Goal: Task Accomplishment & Management: Use online tool/utility

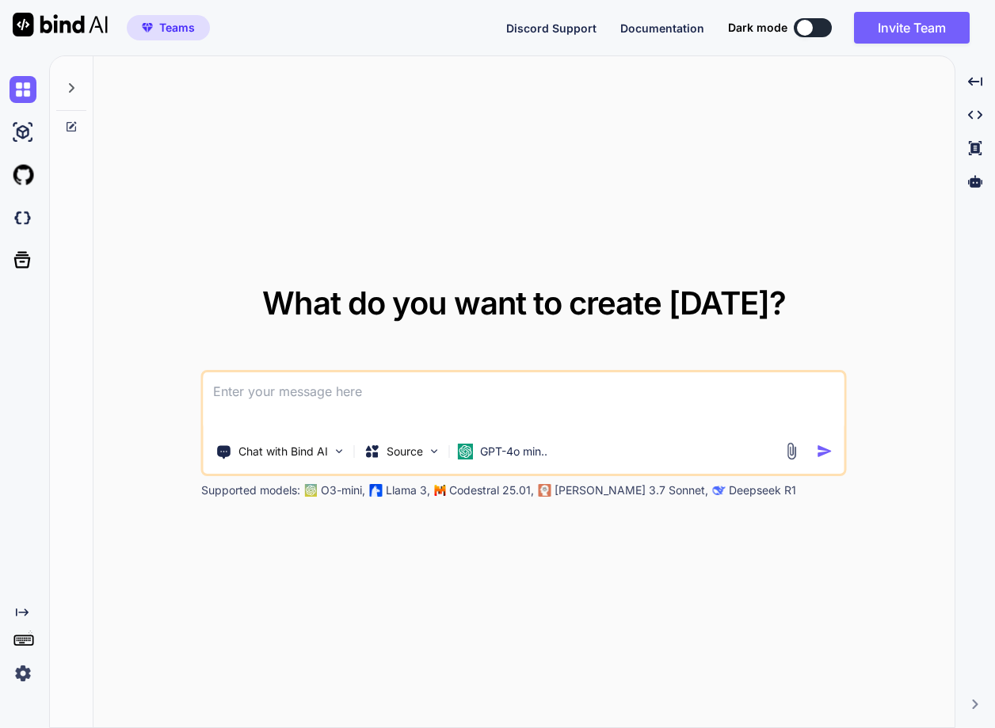
click at [13, 671] on img at bounding box center [23, 673] width 27 height 27
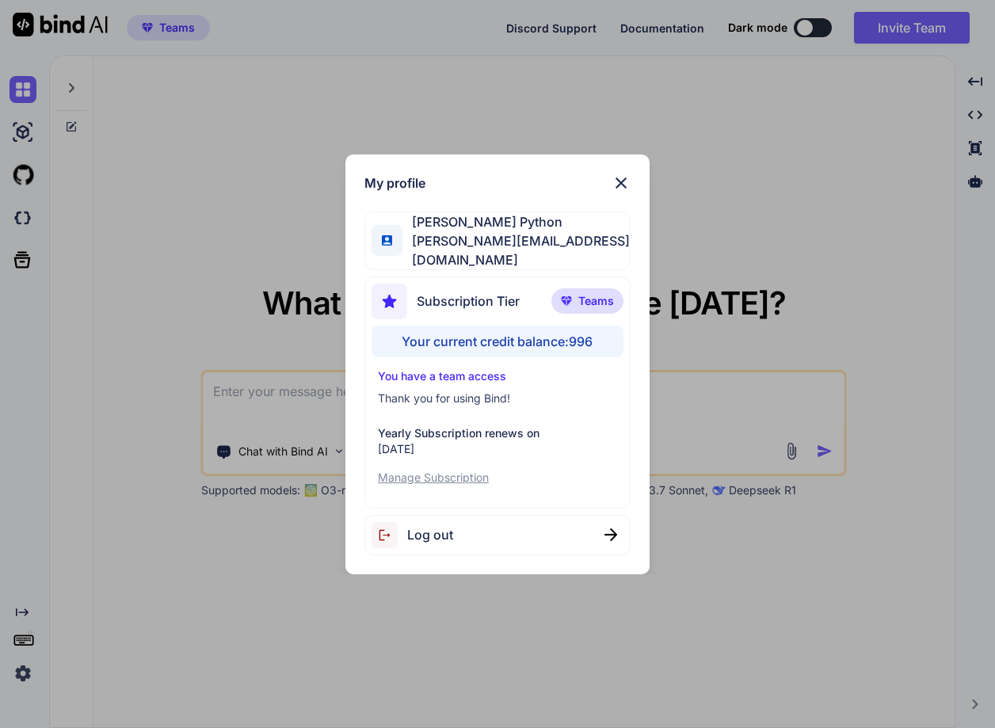
click at [112, 520] on div "My profile Hardik Python hardik@witarist.com Subscription Tier Teams Your curre…" at bounding box center [497, 364] width 995 height 728
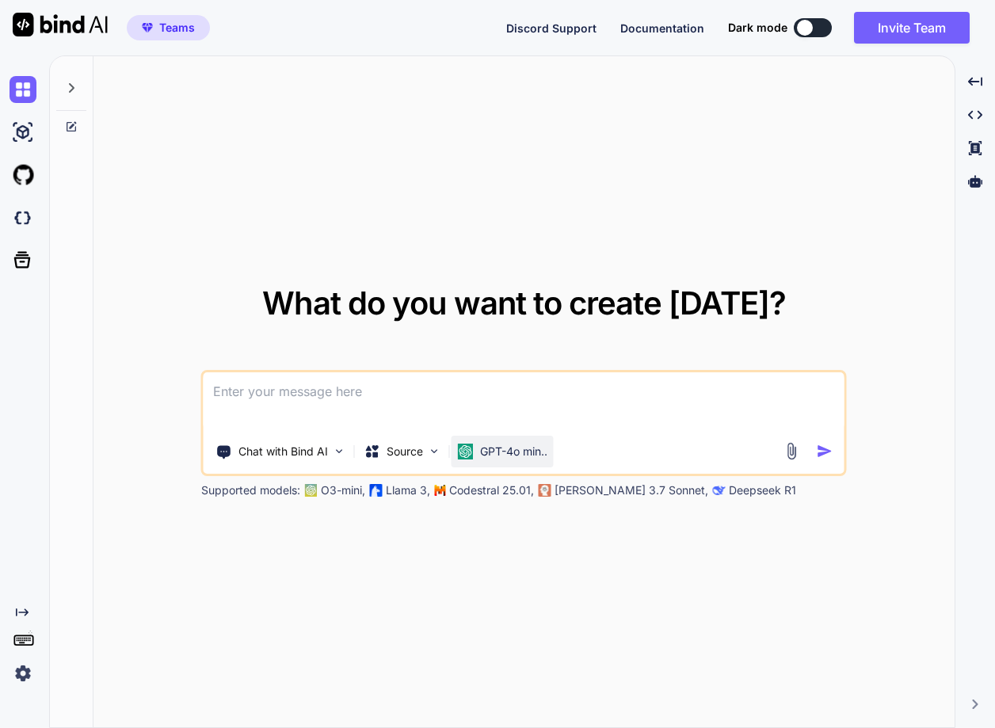
click at [486, 448] on p "GPT-4o min.." at bounding box center [513, 452] width 67 height 16
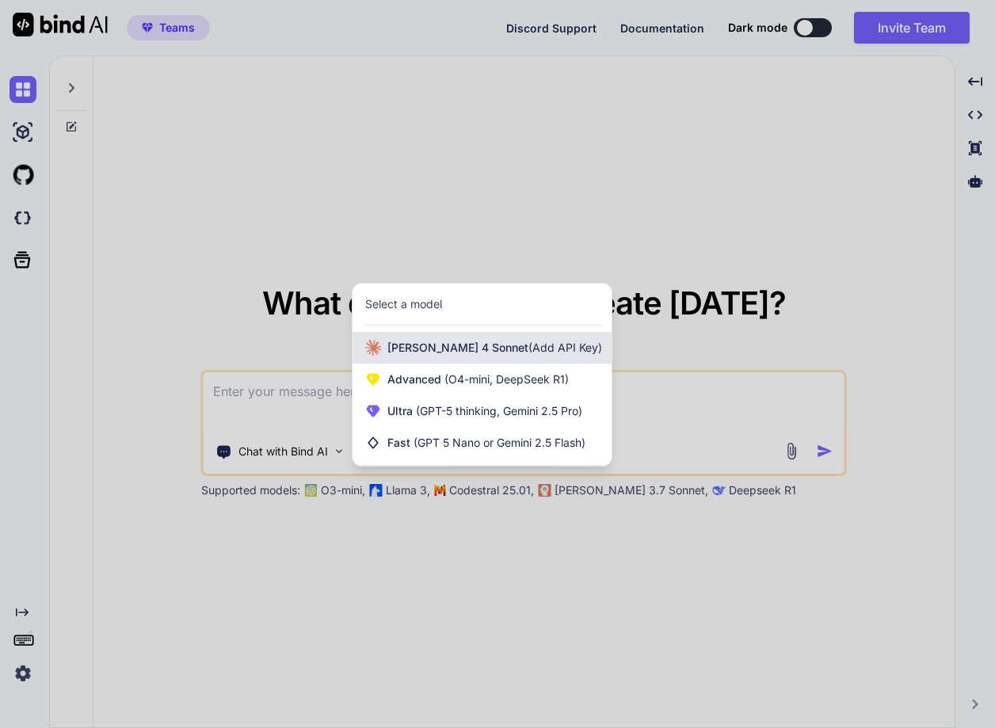
click at [473, 356] on div "Claude 4 Sonnet (Add API Key)" at bounding box center [481, 348] width 259 height 32
type textarea "x"
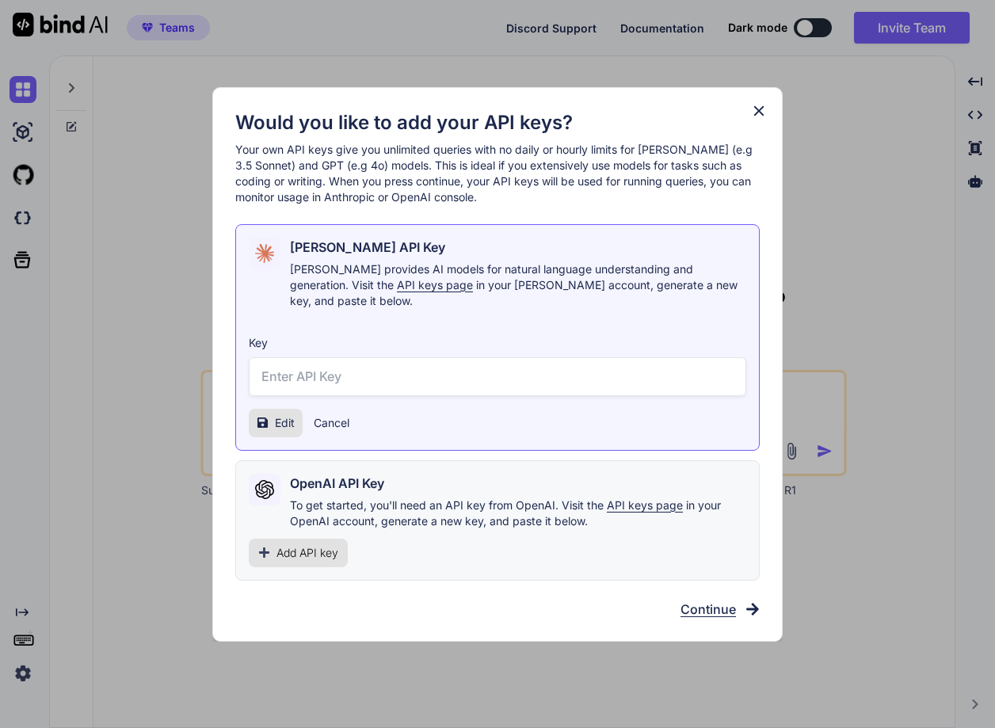
type input "sk-ant-api03-DsAZfFEGdiDV96zNp1ANBonPjOekJbiXAASBWlQIzWEVIh3BQEA0zH0DL24Mddu2i9…"
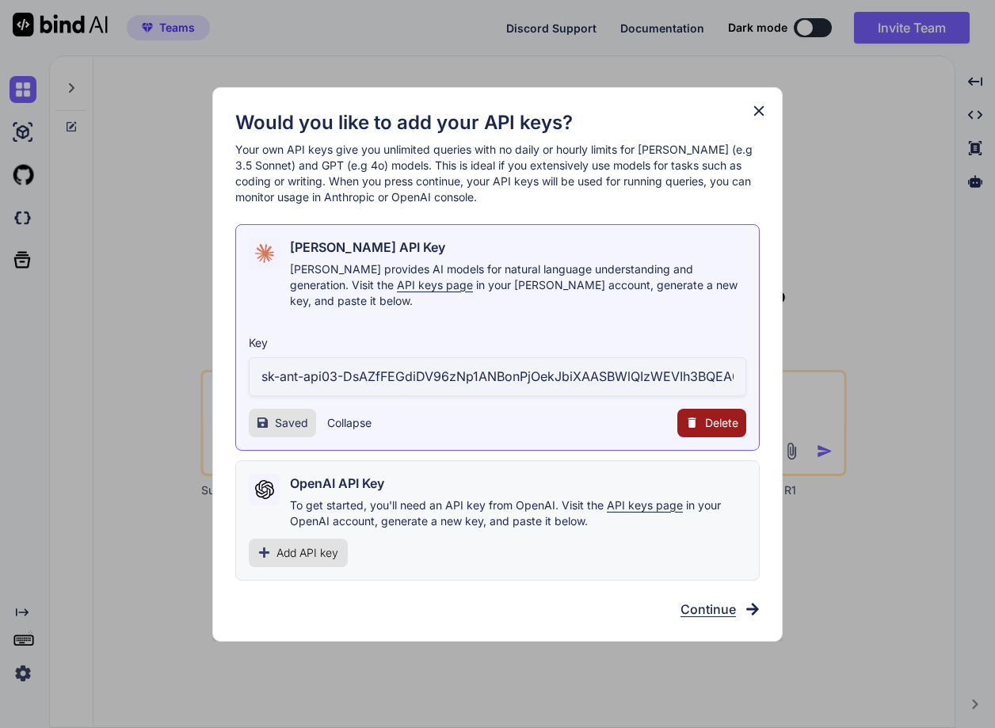
click at [342, 415] on button "Collapse" at bounding box center [349, 423] width 44 height 16
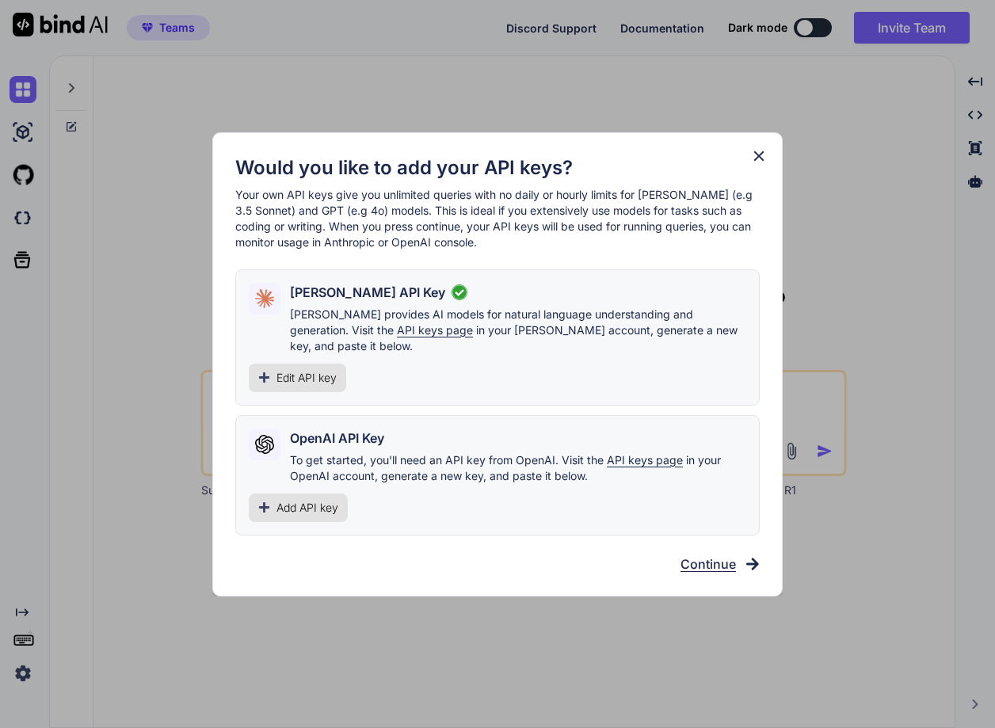
click at [295, 370] on span "Edit API key" at bounding box center [306, 378] width 60 height 16
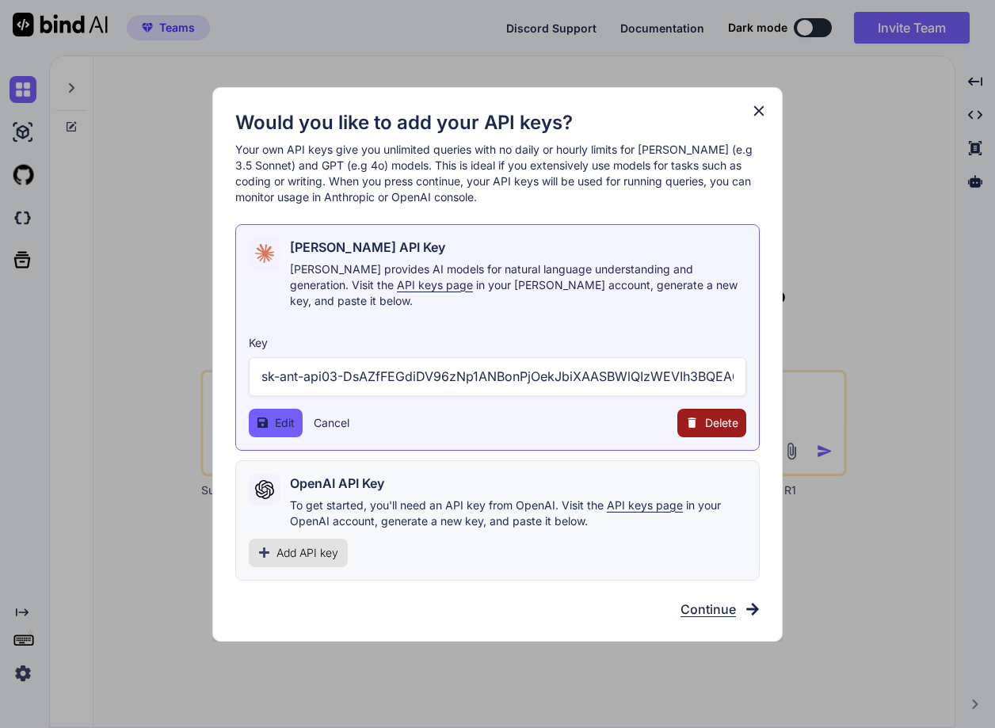
click at [366, 363] on input "sk-ant-api03-DsAZfFEGdiDV96zNp1ANBonPjOekJbiXAASBWlQIzWEVIh3BQEA0zH0DL24Mddu2i9…" at bounding box center [497, 376] width 497 height 39
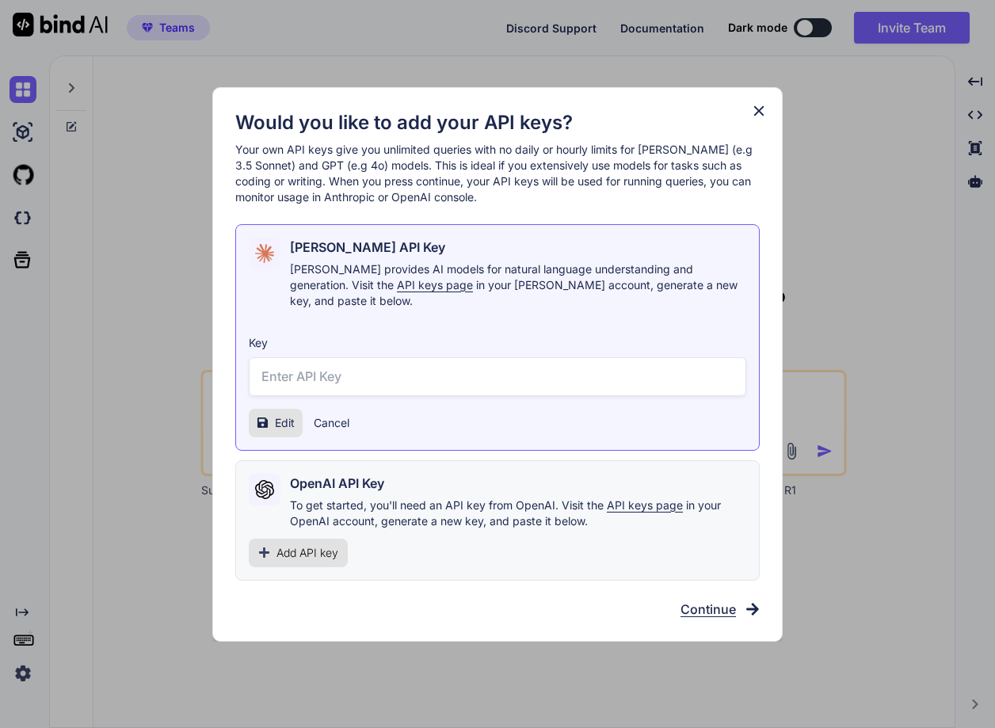
paste input "sk-ant-api03-b7E9cWbccwJcOQIPjScu-YEFVQgrE3t5rIgVNLU2G9GVn0mCl_U6uNeVvdl9S6aARa…"
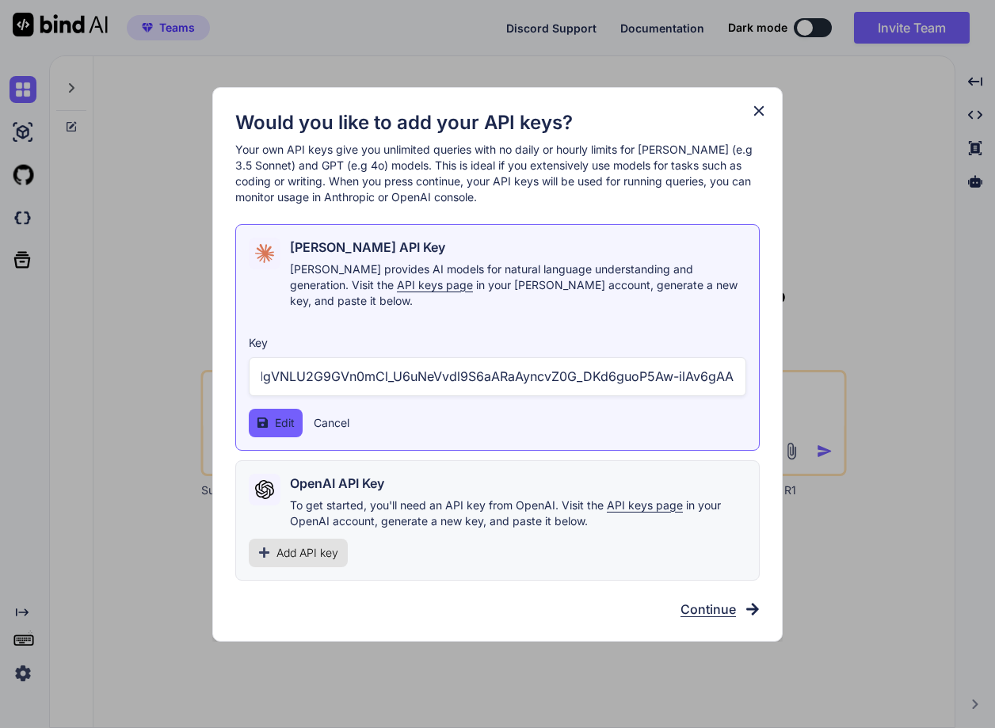
type input "sk-ant-api03-b7E9cWbccwJcOQIPjScu-YEFVQgrE3t5rIgVNLU2G9GVn0mCl_U6uNeVvdl9S6aARa…"
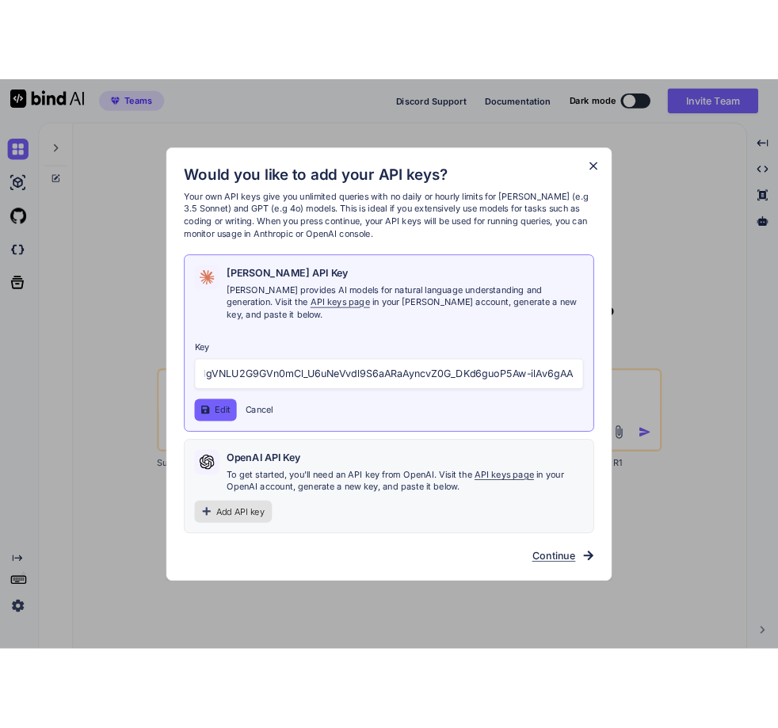
scroll to position [0, 0]
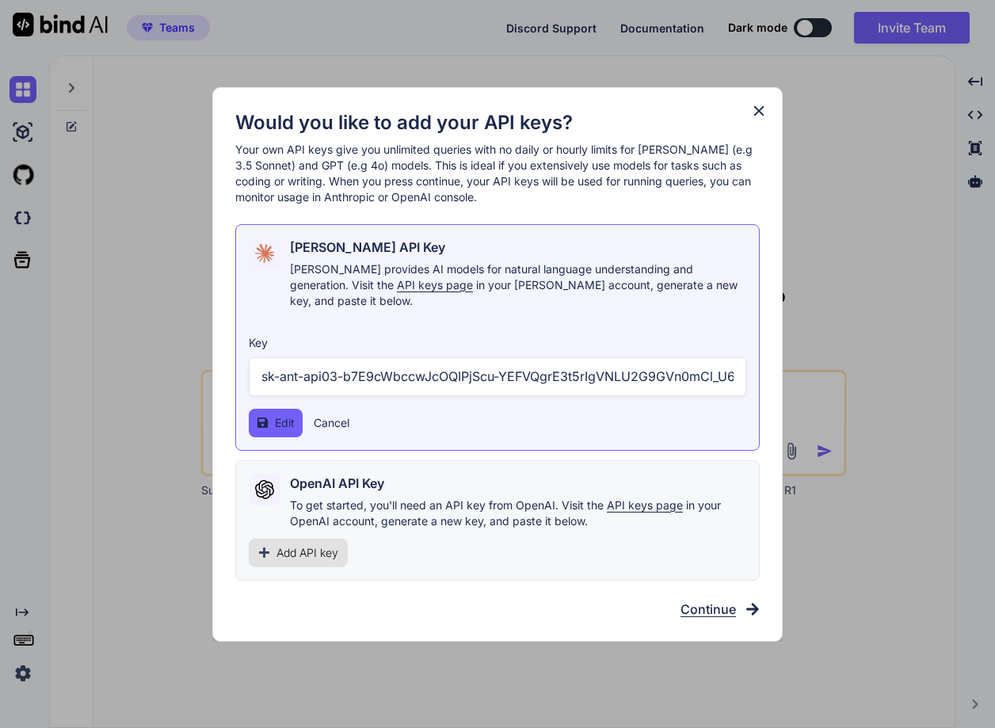
click at [275, 415] on span "Edit" at bounding box center [285, 423] width 20 height 16
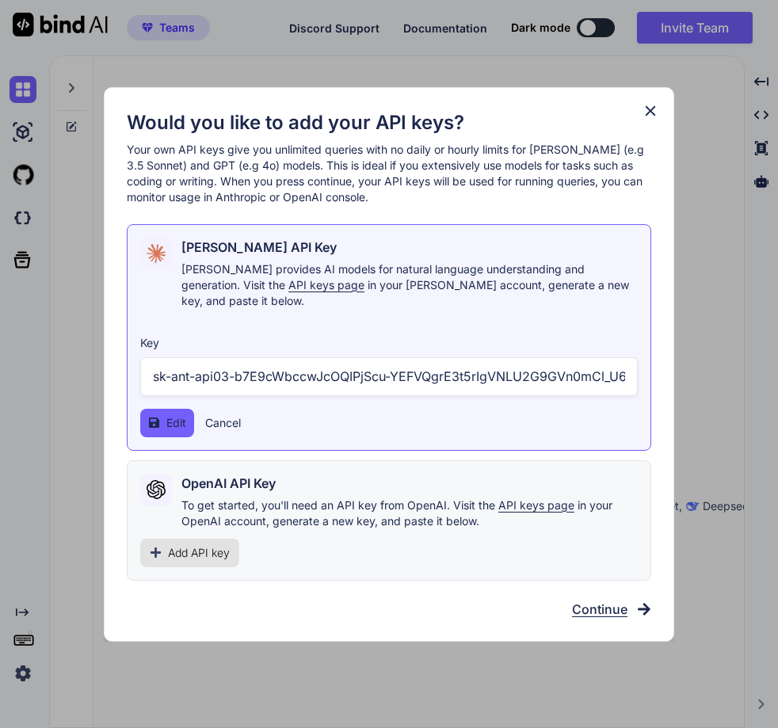
click at [307, 365] on input "sk-ant-api03-b7E9cWbccwJcOQIPjScu-YEFVQgrE3t5rIgVNLU2G9GVn0mCl_U6uNeVvdl9S6aARa…" at bounding box center [388, 376] width 497 height 39
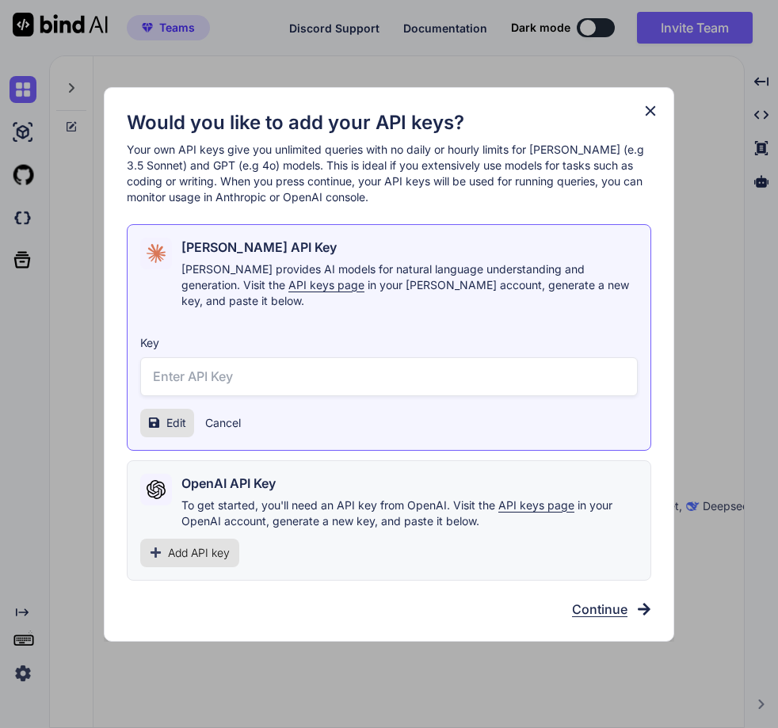
paste input "sk-ant-api03-59FZSyeyrpl9rDJNqfEgEiARofY3Cm1f5TlwaciCBNAooR2JIPt3KHUM76jF8ppN0k…"
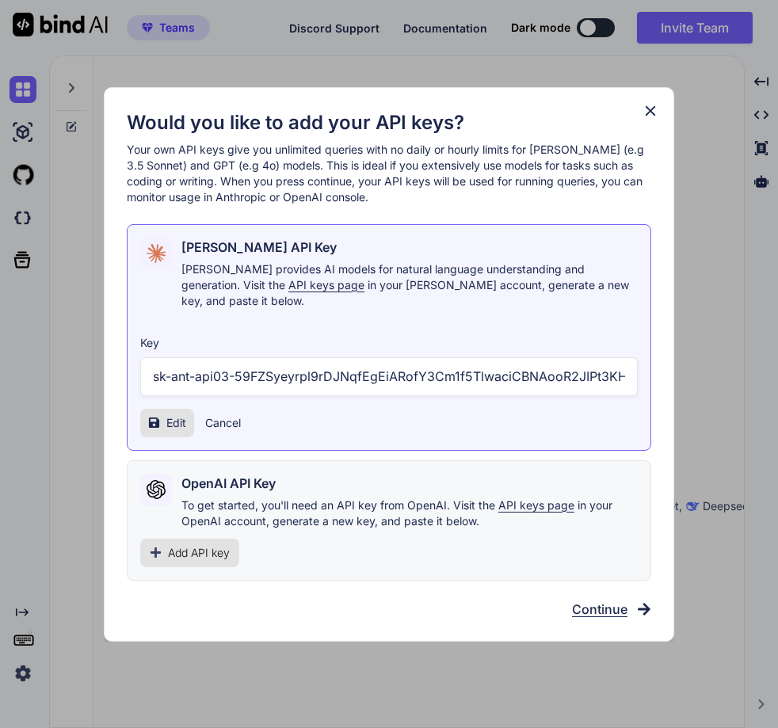
scroll to position [0, 304]
type input "sk-ant-api03-59FZSyeyrpl9rDJNqfEgEiARofY3Cm1f5TlwaciCBNAooR2JIPt3KHUM76jF8ppN0k…"
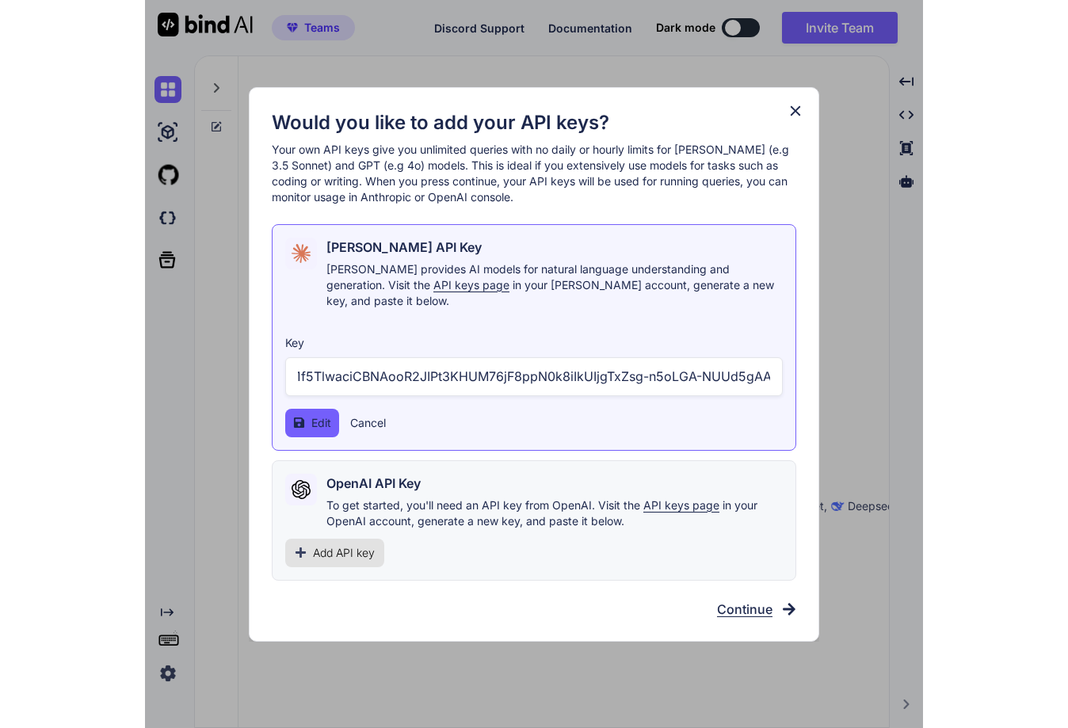
scroll to position [0, 0]
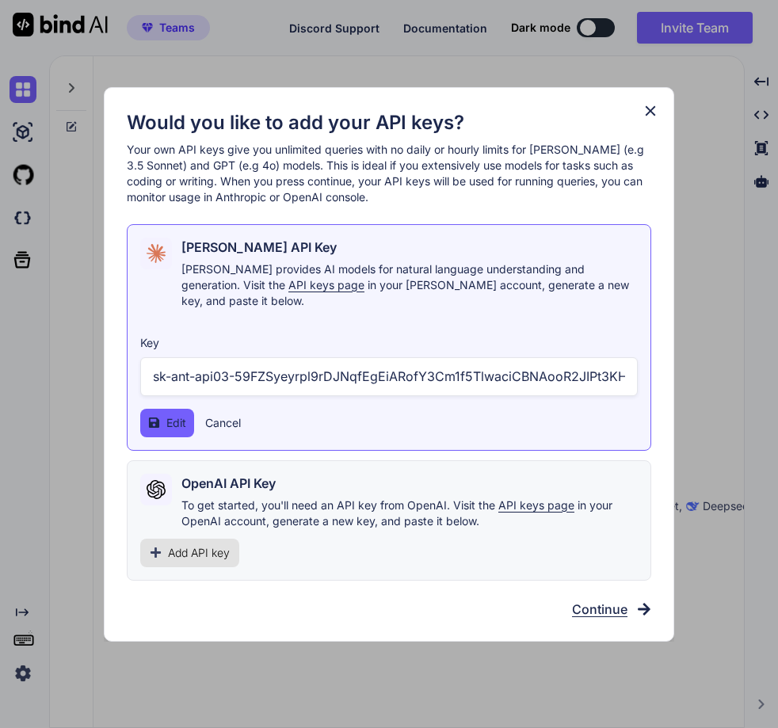
click at [171, 415] on span "Edit" at bounding box center [176, 423] width 20 height 16
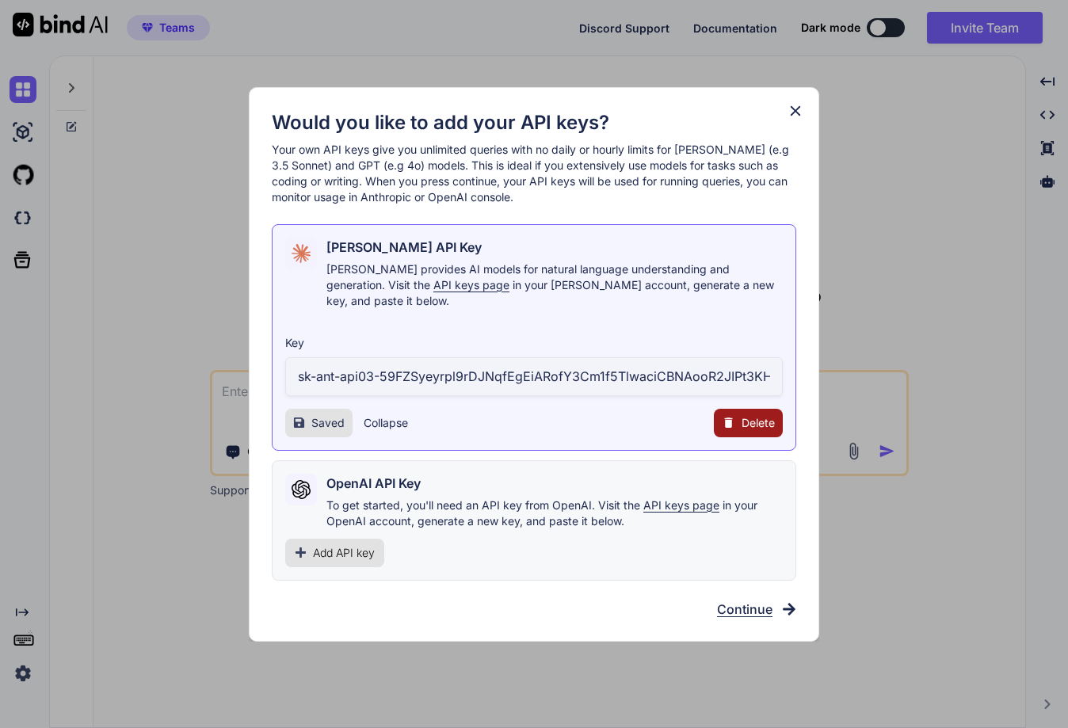
click at [402, 415] on button "Collapse" at bounding box center [386, 423] width 44 height 16
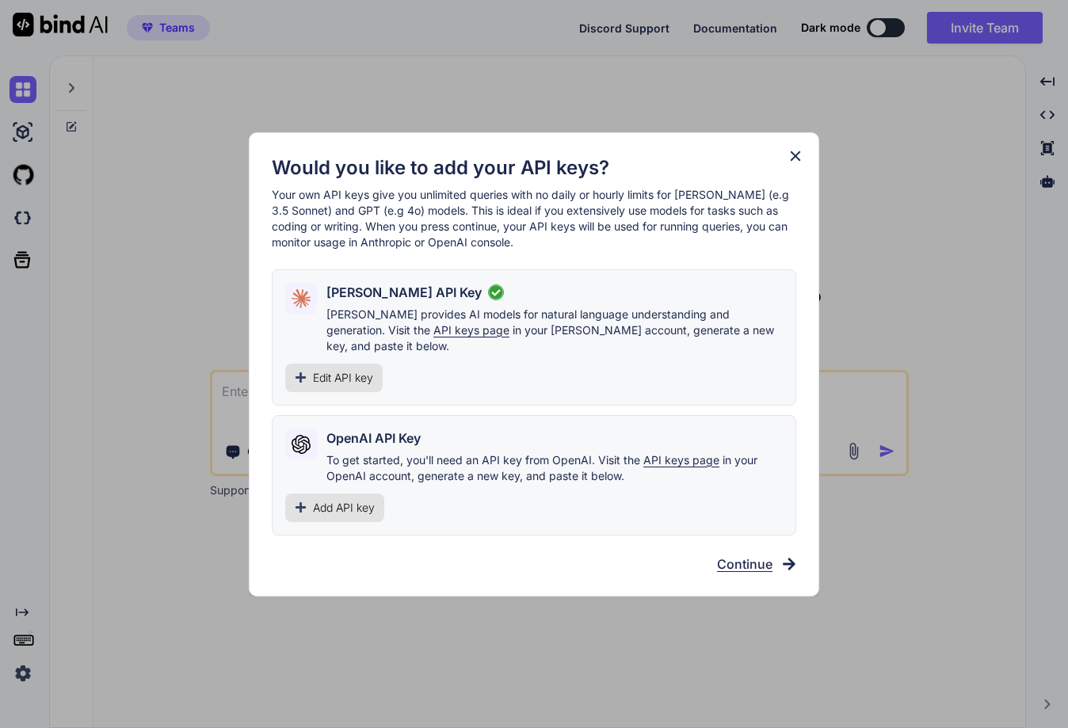
click at [795, 162] on icon at bounding box center [795, 155] width 17 height 17
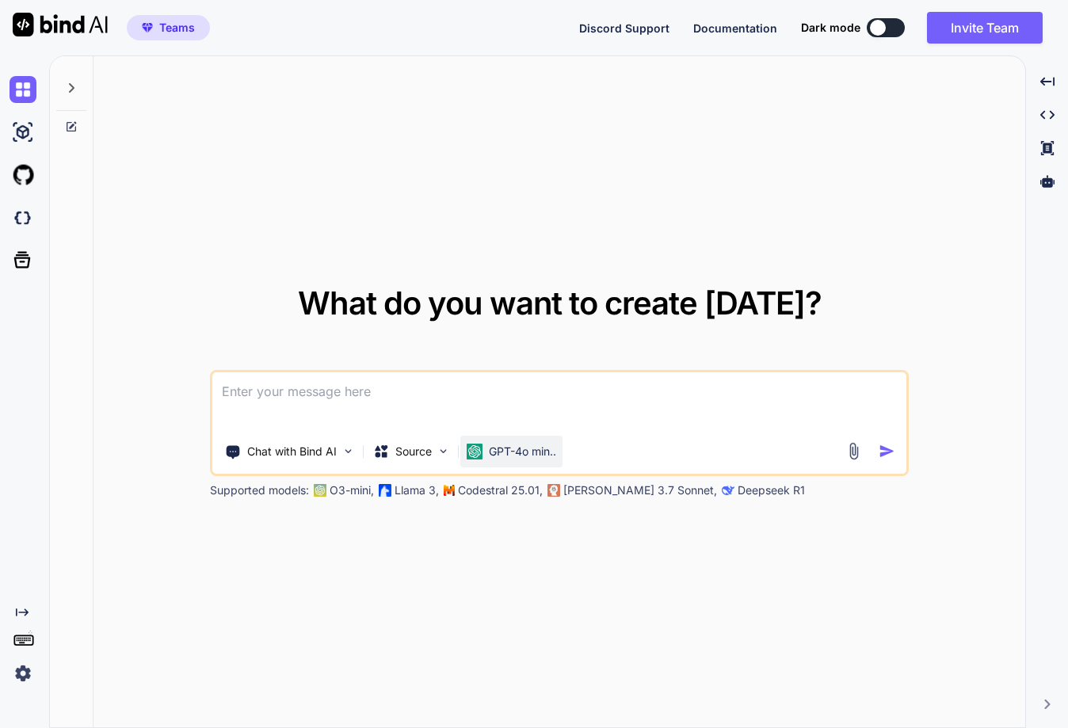
click at [537, 444] on p "GPT-4o min.." at bounding box center [522, 452] width 67 height 16
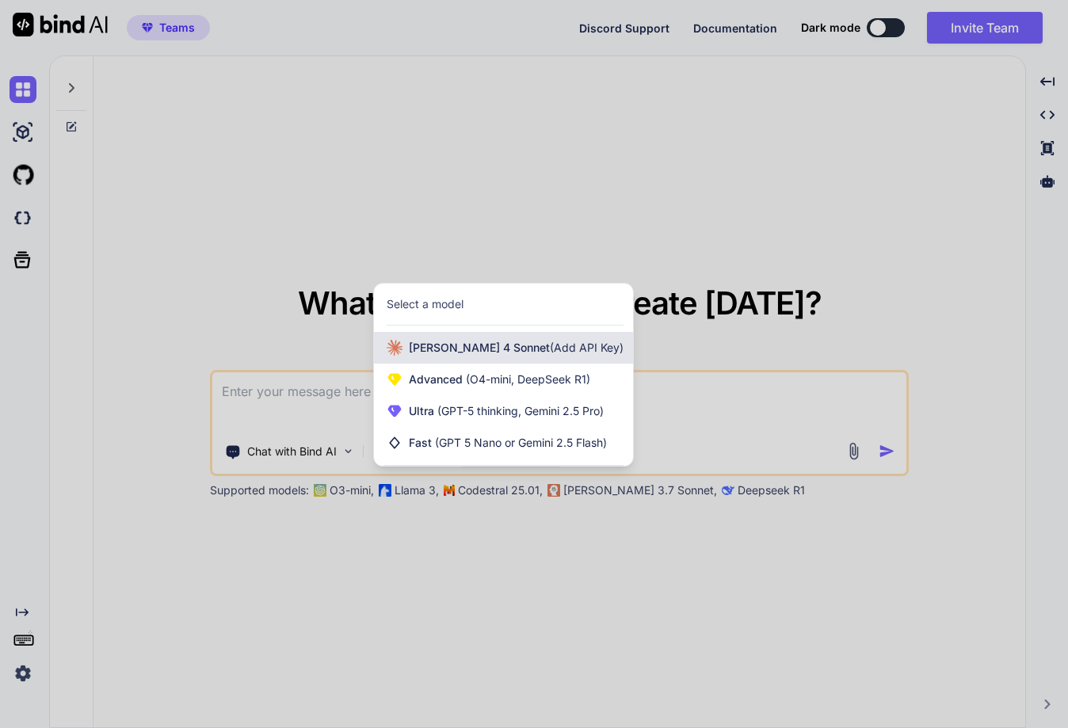
click at [449, 343] on span "Claude 4 Sonnet (Add API Key)" at bounding box center [516, 348] width 215 height 16
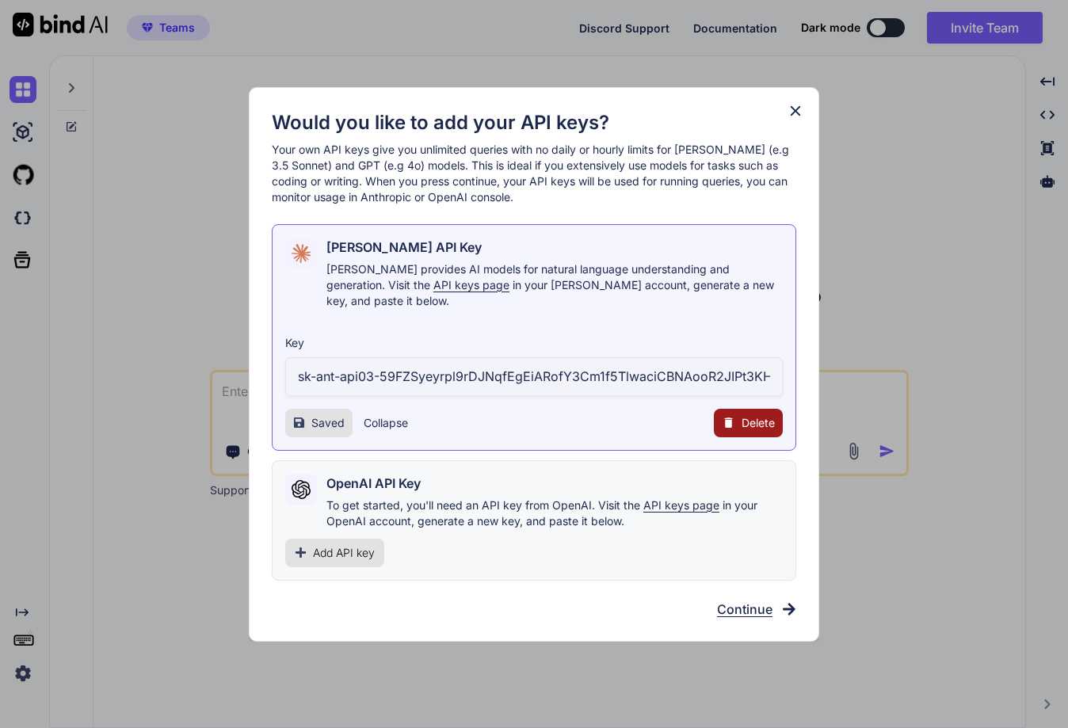
click at [333, 546] on span "Add API key" at bounding box center [344, 553] width 62 height 16
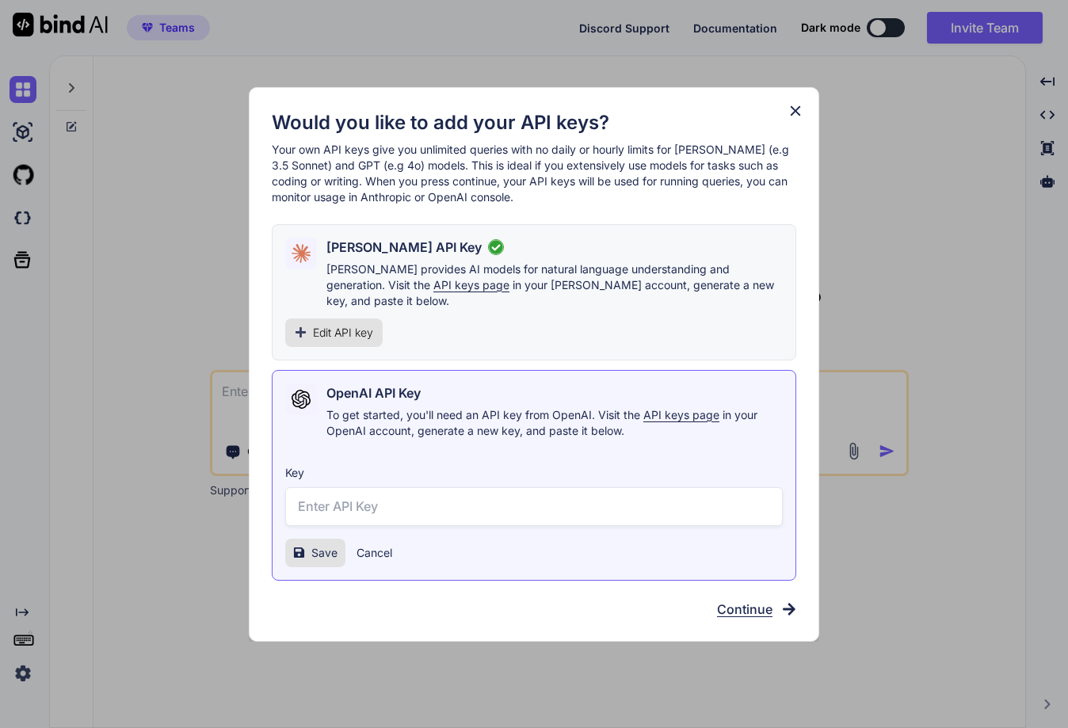
click at [324, 498] on input "text" at bounding box center [533, 506] width 497 height 39
drag, startPoint x: 325, startPoint y: 383, endPoint x: 374, endPoint y: 387, distance: 49.3
click at [374, 387] on div "OpenAI API Key To get started, you'll need an API key from OpenAI. Visit the AP…" at bounding box center [533, 410] width 497 height 55
copy h2 "OpenAI"
click at [347, 684] on div "Would you like to add your API keys? Your own API keys give you unlimited queri…" at bounding box center [534, 364] width 1068 height 728
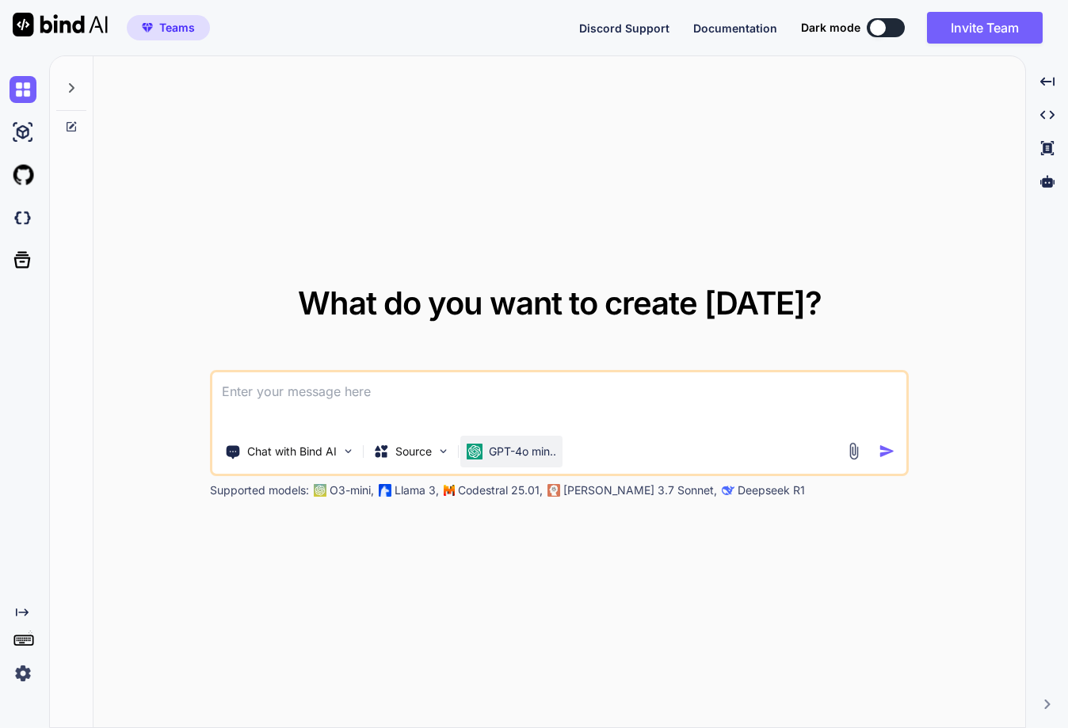
click at [499, 455] on p "GPT-4o min.." at bounding box center [522, 452] width 67 height 16
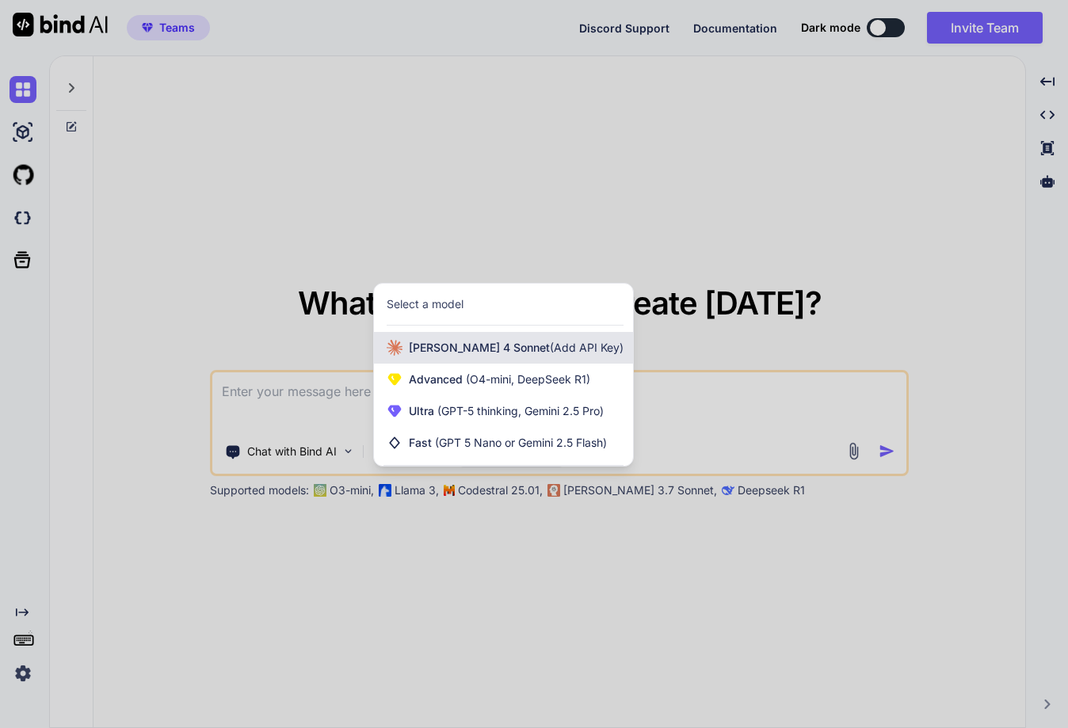
click at [444, 355] on span "Claude 4 Sonnet (Add API Key)" at bounding box center [516, 348] width 215 height 16
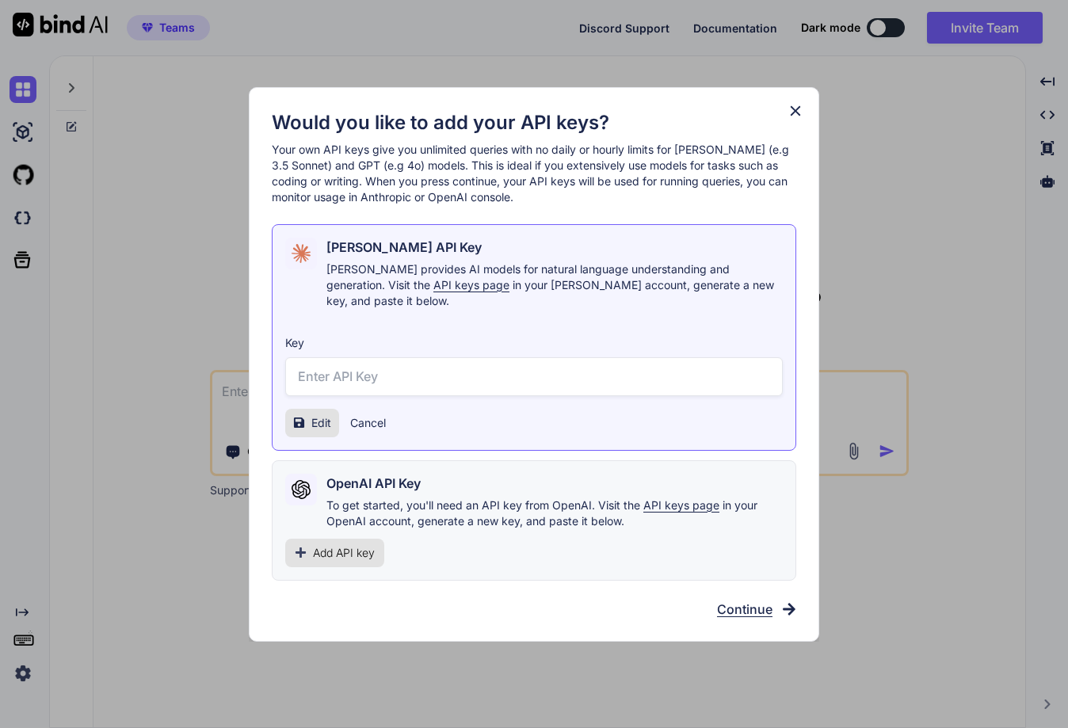
type input "sk-ant-api03-59FZSyeyrpl9rDJNqfEgEiARofY3Cm1f5TlwaciCBNAooR2JIPt3KHUM76jF8ppN0k…"
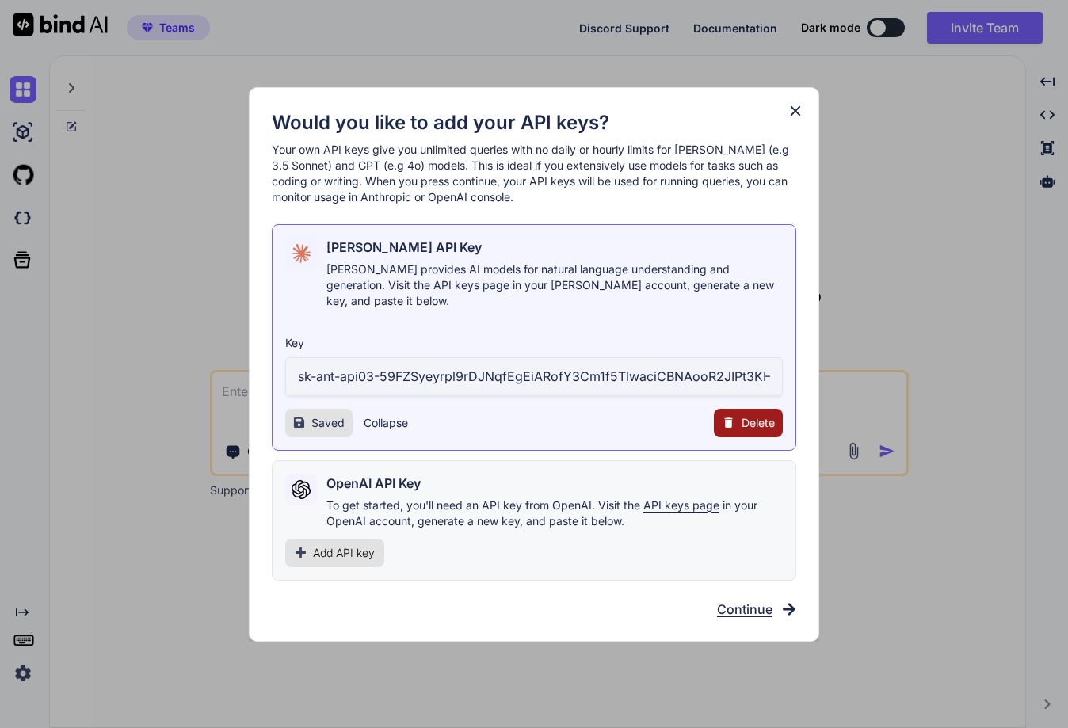
click at [337, 545] on span "Add API key" at bounding box center [344, 553] width 62 height 16
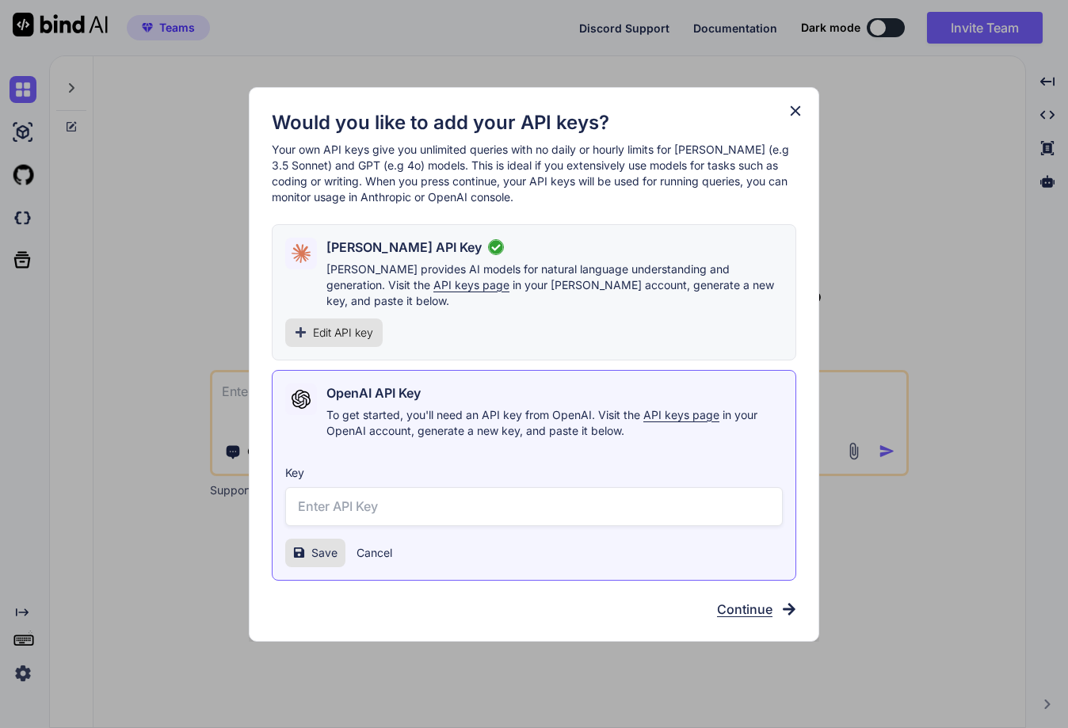
click at [386, 504] on input "text" at bounding box center [533, 506] width 497 height 39
type input "sda;dsas;d"
click at [316, 539] on button "Save" at bounding box center [315, 553] width 60 height 29
drag, startPoint x: 375, startPoint y: 499, endPoint x: 211, endPoint y: 492, distance: 163.3
click at [211, 492] on div "Would you like to add your API keys? Your own API keys give you unlimited queri…" at bounding box center [534, 364] width 1068 height 728
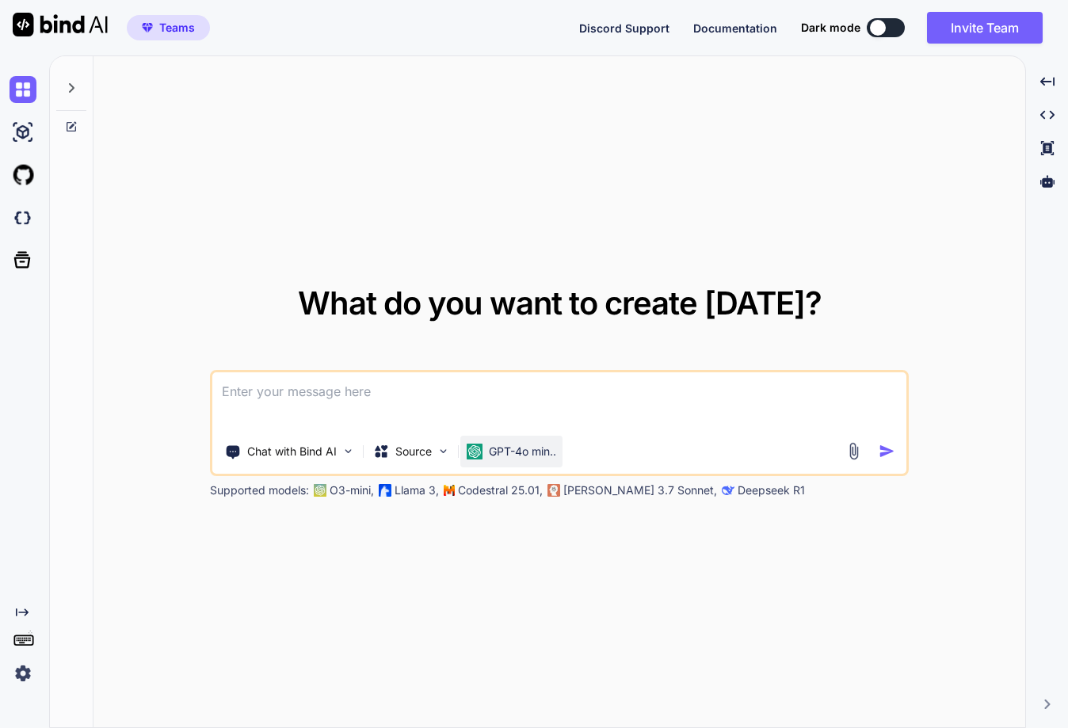
click at [509, 446] on p "GPT-4o min.." at bounding box center [522, 452] width 67 height 16
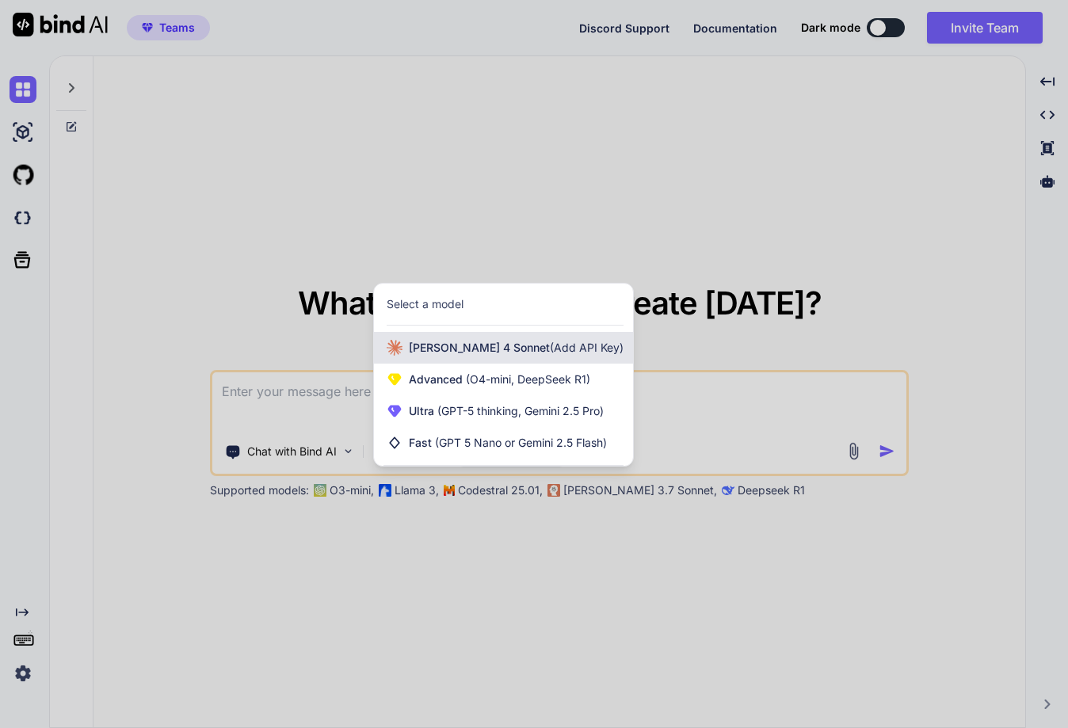
click at [452, 352] on span "Claude 4 Sonnet (Add API Key)" at bounding box center [516, 348] width 215 height 16
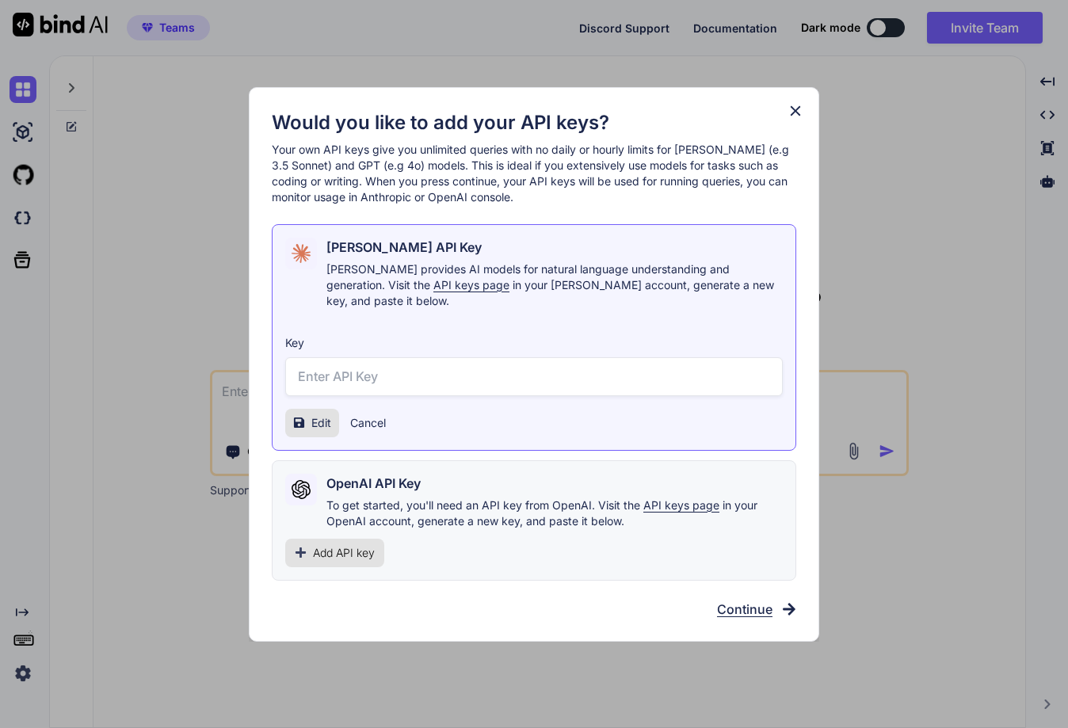
type input "sk-ant-api03-59FZSyeyrpl9rDJNqfEgEiARofY3Cm1f5TlwaciCBNAooR2JIPt3KHUM76jF8ppN0k…"
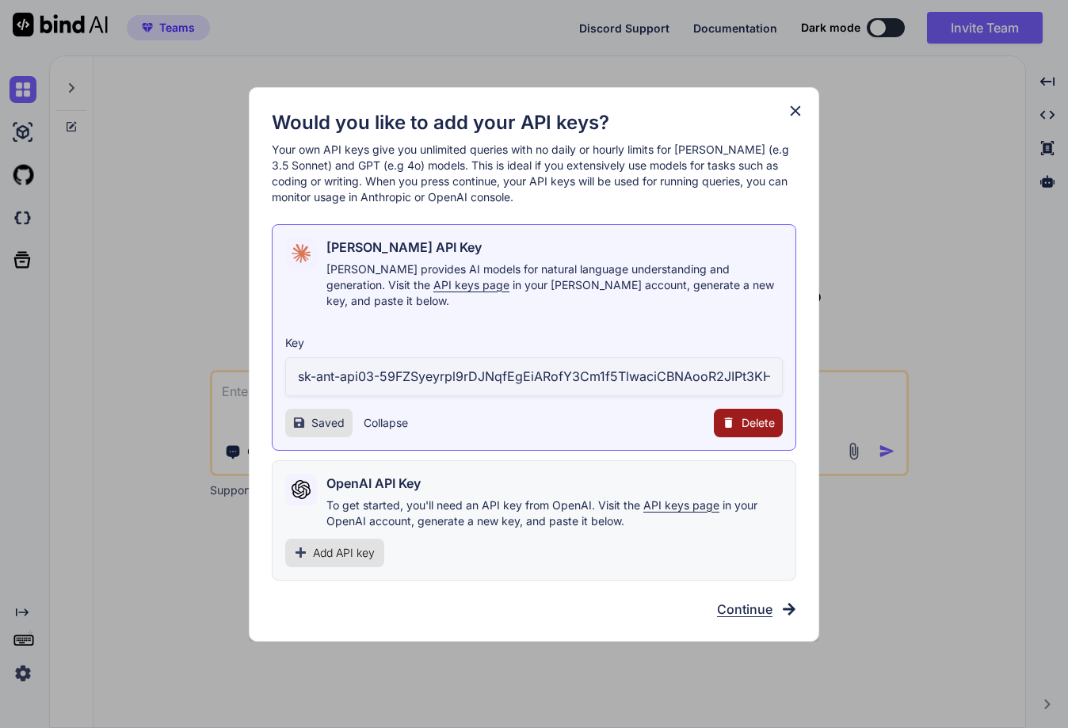
click at [328, 545] on span "Add API key" at bounding box center [344, 553] width 62 height 16
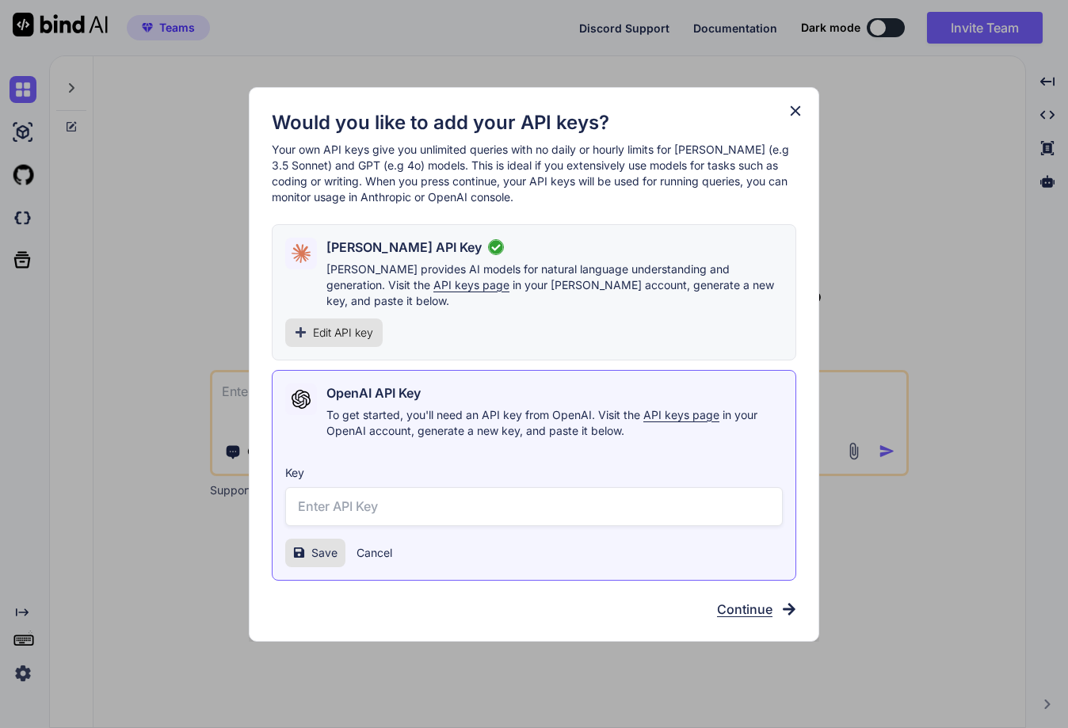
click at [333, 500] on input "text" at bounding box center [533, 506] width 497 height 39
paste input "sk-proj-E60W7973aLWh1eM-AC0rg1GMoFRZq-wVDTCaoY1U3eXGK0FDgDBeRouq7Xzc-7K4xWb4ibG…"
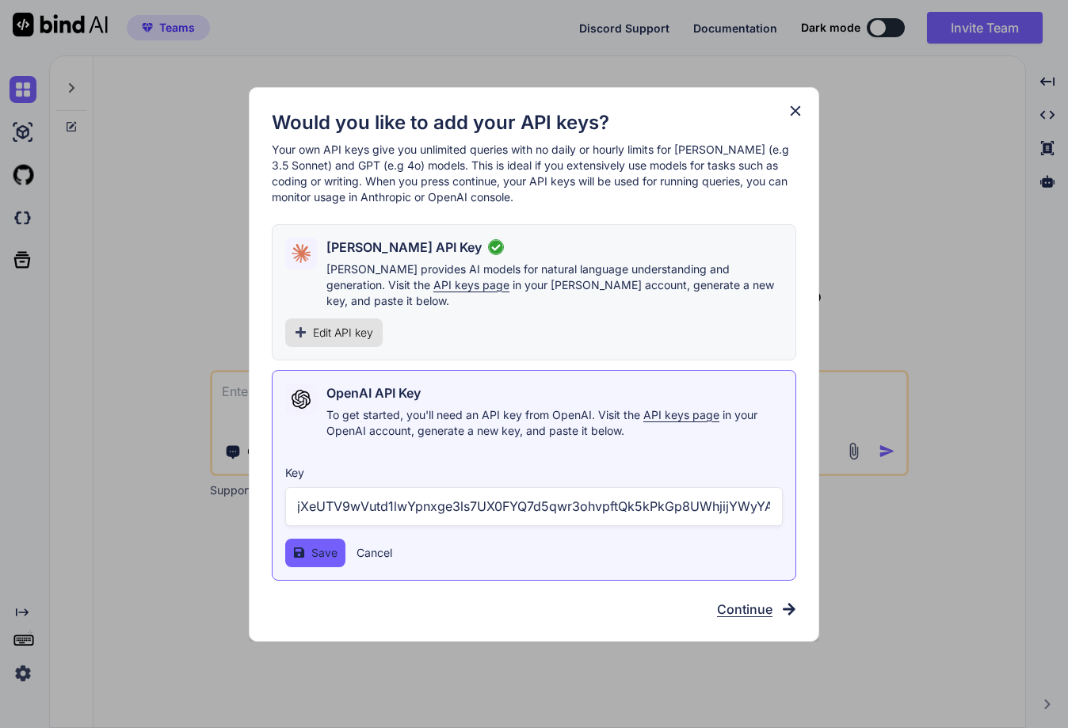
type input "sk-proj-E60W7973aLWh1eM-AC0rg1GMoFRZq-wVDTCaoY1U3eXGK0FDgDBeRouq7Xzc-7K4xWb4ibG…"
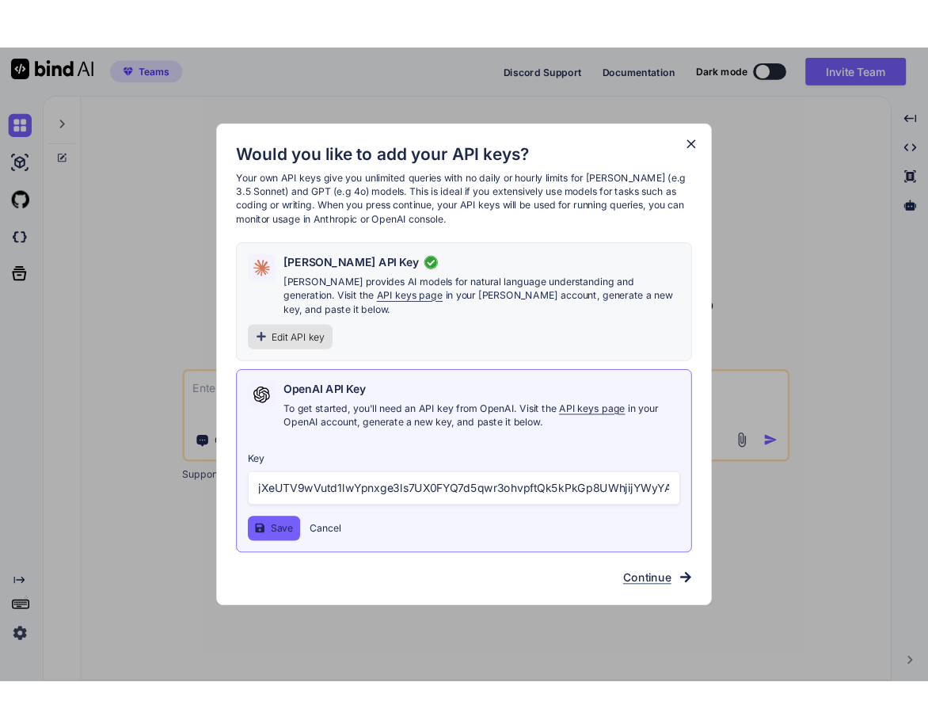
scroll to position [0, 0]
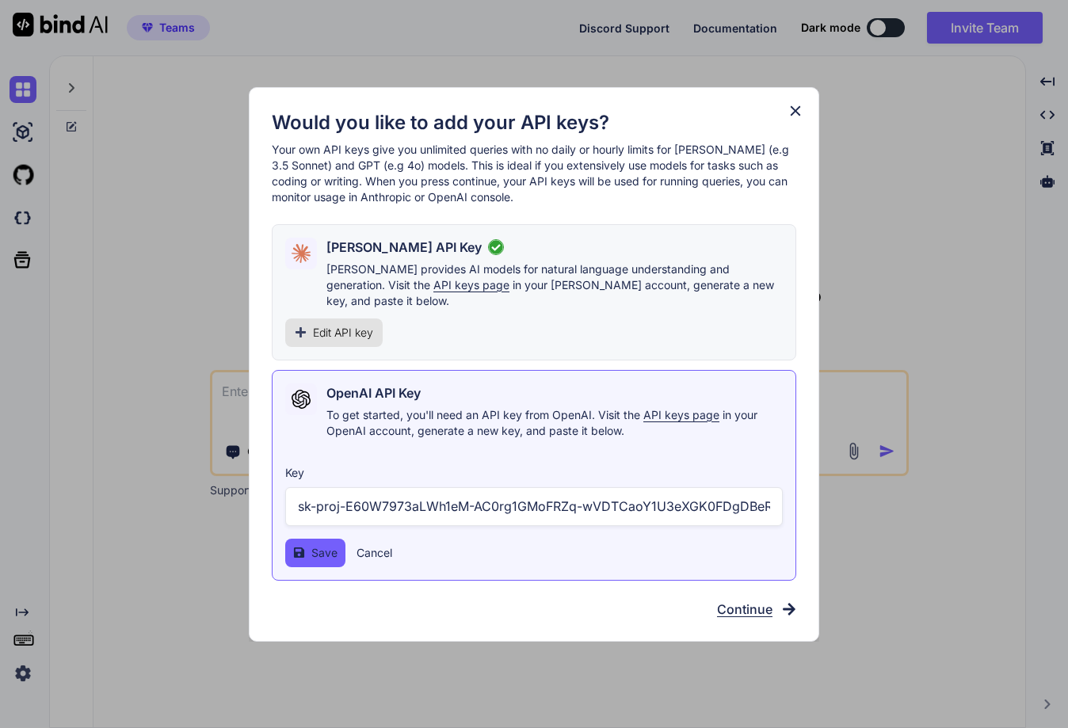
click at [322, 527] on div "Key sk-proj-E60W7973aLWh1eM-AC0rg1GMoFRZq-wVDTCaoY1U3eXGK0FDgDBeRouq7Xzc-7K4xWb…" at bounding box center [533, 509] width 497 height 115
click at [319, 551] on span "Save" at bounding box center [324, 553] width 26 height 16
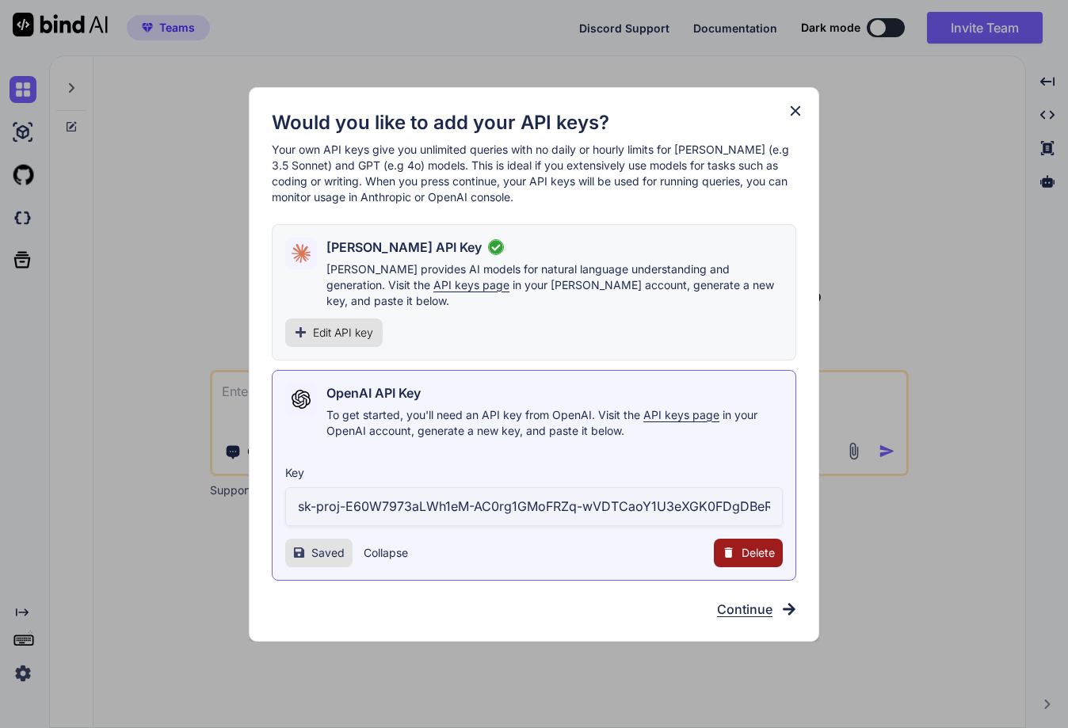
click at [384, 545] on button "Collapse" at bounding box center [386, 553] width 44 height 16
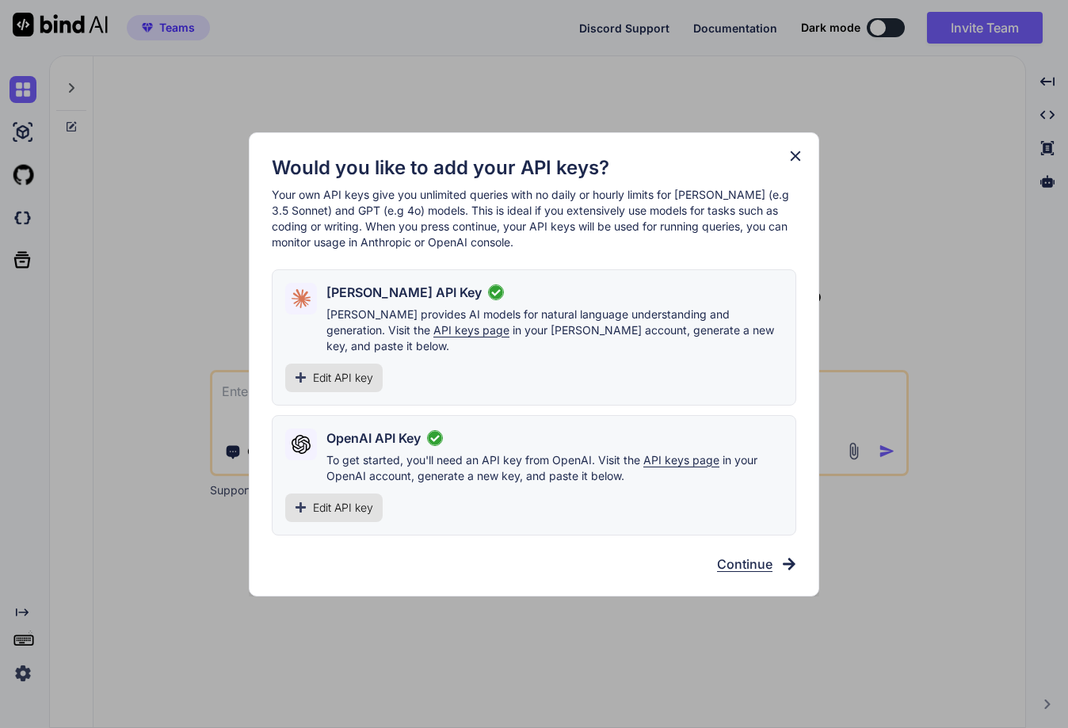
click at [341, 483] on div "OpenAI API Key To get started, you'll need an API key from OpenAI. Visit the AP…" at bounding box center [534, 475] width 524 height 120
click at [352, 501] on span "Edit API key" at bounding box center [343, 508] width 60 height 16
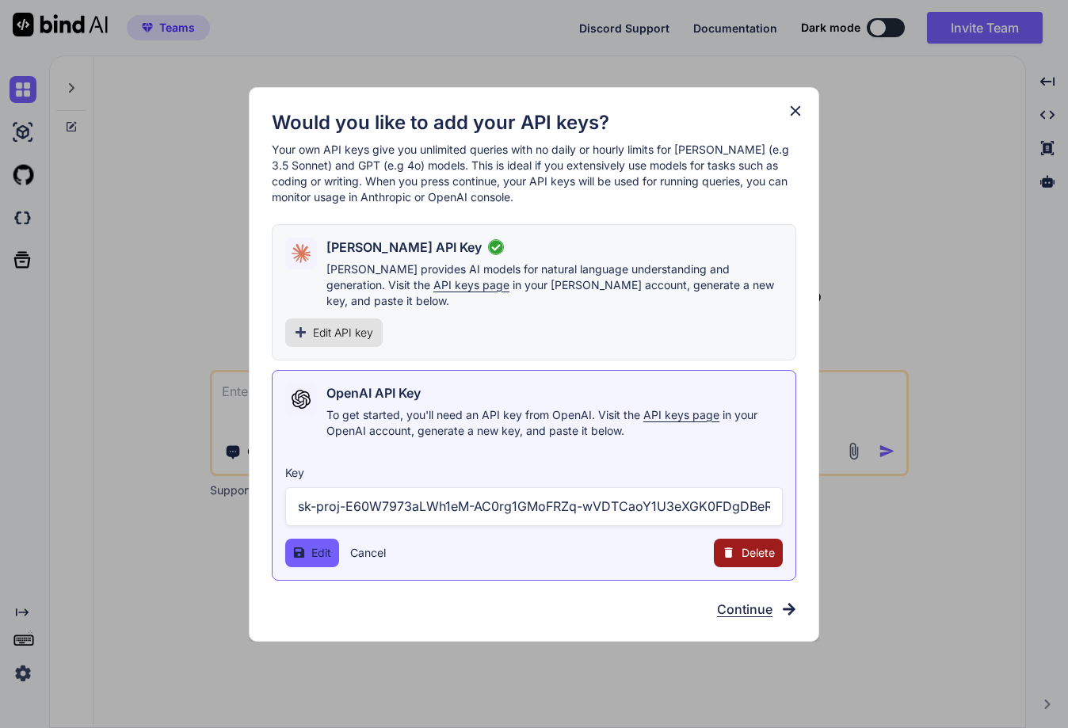
click at [420, 495] on input "sk-proj-E60W7973aLWh1eM-AC0rg1GMoFRZq-wVDTCaoY1U3eXGK0FDgDBeRouq7Xzc-7K4xWb4ibG…" at bounding box center [533, 506] width 497 height 39
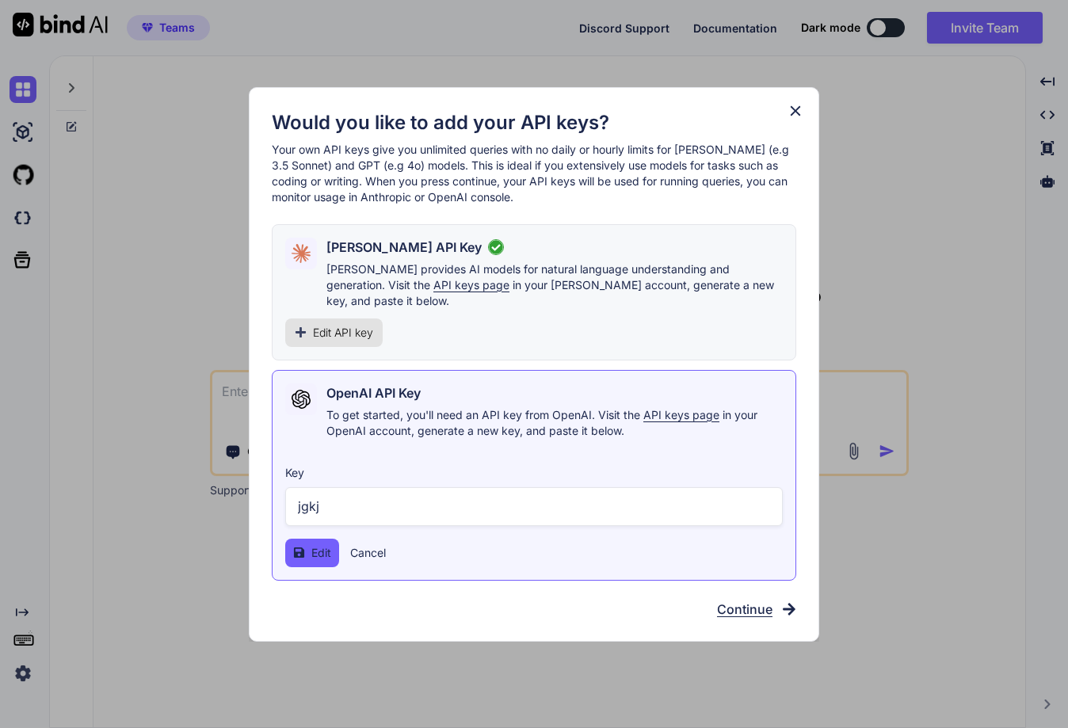
click at [308, 547] on button "Edit" at bounding box center [312, 553] width 54 height 29
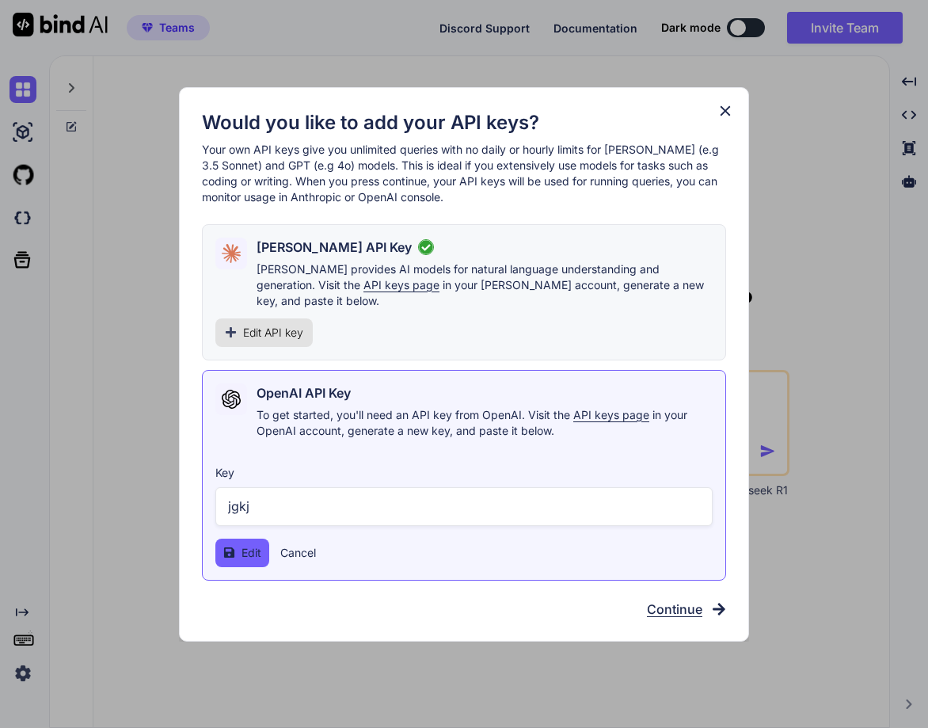
click at [260, 539] on button "Edit" at bounding box center [242, 553] width 54 height 29
drag, startPoint x: 329, startPoint y: 494, endPoint x: 224, endPoint y: 500, distance: 104.7
click at [224, 500] on input "jgkj" at bounding box center [463, 506] width 497 height 39
click at [267, 506] on input "jgkj" at bounding box center [463, 506] width 497 height 39
paste input "sk-proj-uWpismHSO8dKF-YXbLYkahEznc61o5qziHAFCgqZ5OvexHVC309draJM8wF6xU1CNo51Ufq…"
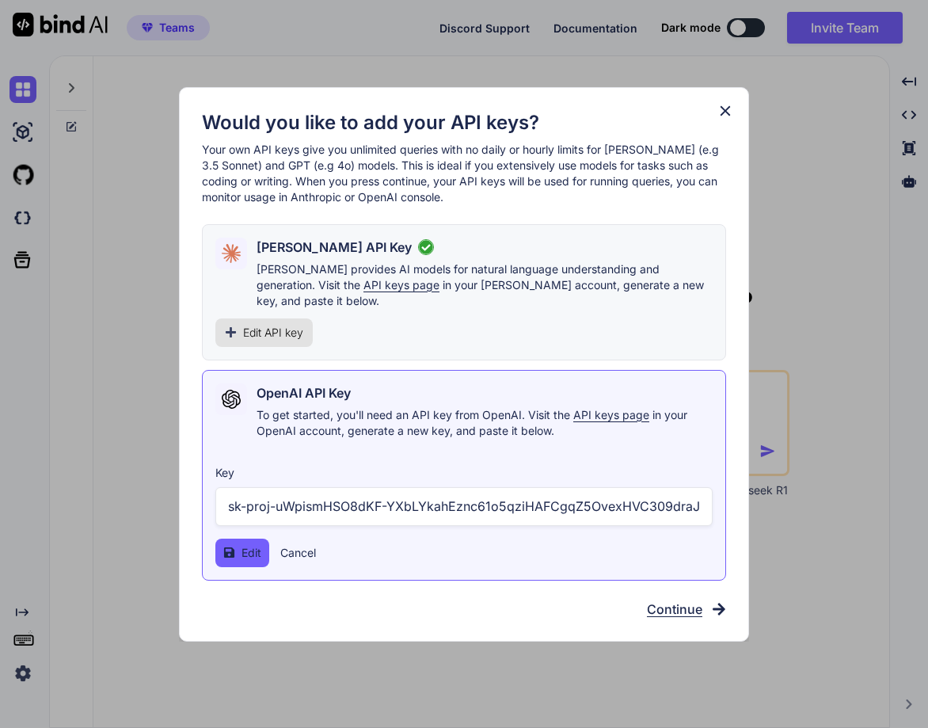
scroll to position [0, 740]
type input "sk-proj-uWpismHSO8dKF-YXbLYkahEznc61o5qziHAFCgqZ5OvexHVC309draJM8wF6xU1CNo51Ufq…"
click at [246, 545] on span "Edit" at bounding box center [252, 553] width 20 height 16
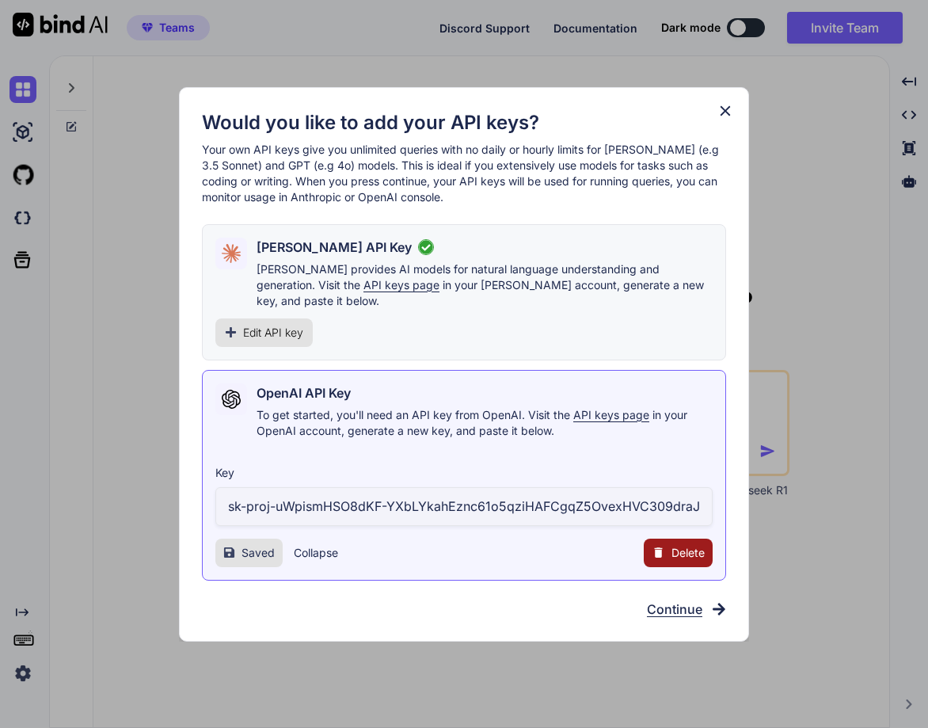
click at [305, 545] on button "Collapse" at bounding box center [316, 553] width 44 height 16
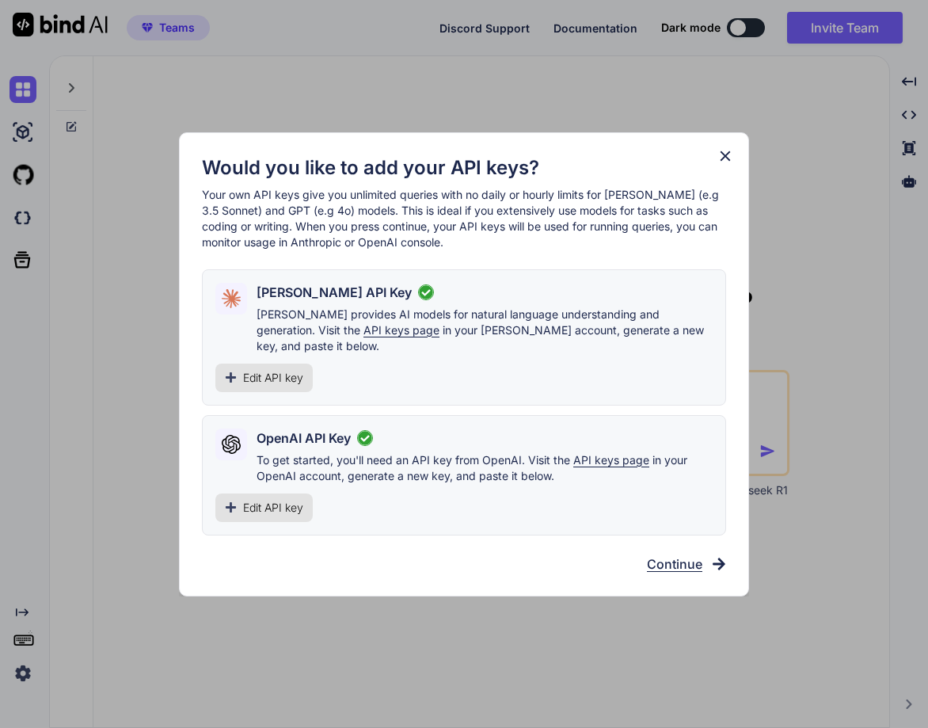
click at [245, 504] on span "Edit API key" at bounding box center [273, 508] width 60 height 16
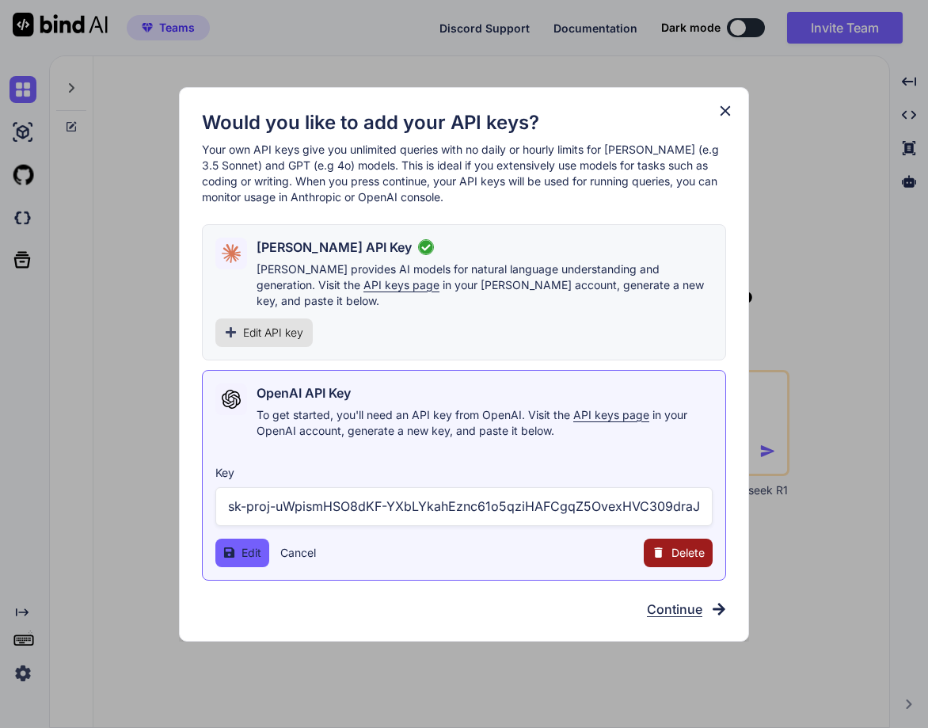
click at [327, 502] on input "sk-proj-uWpismHSO8dKF-YXbLYkahEznc61o5qziHAFCgqZ5OvexHVC309draJM8wF6xU1CNo51Ufq…" at bounding box center [463, 506] width 497 height 39
type input "sk-proj-uWpismasadsasadadsHSO8dKF-YXbLYkahEznc61o5qziHAFCgqZ5OvexHVC309draJM8wF…"
click at [253, 539] on button "Edit" at bounding box center [242, 553] width 54 height 29
click at [309, 545] on button "Cancel" at bounding box center [298, 553] width 36 height 16
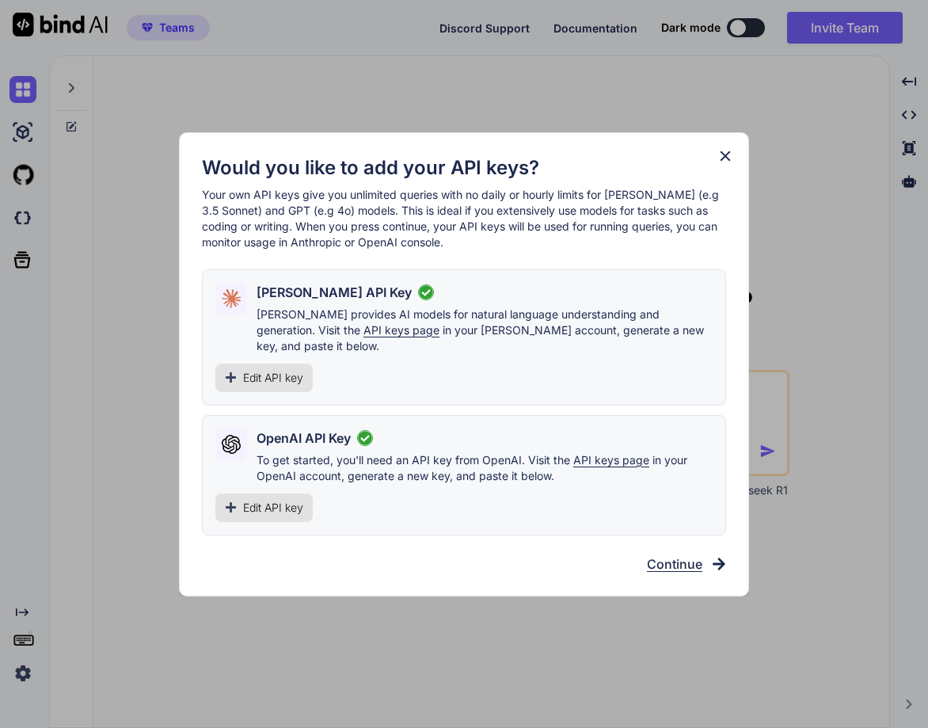
click at [231, 511] on div "Edit API key" at bounding box center [263, 507] width 97 height 29
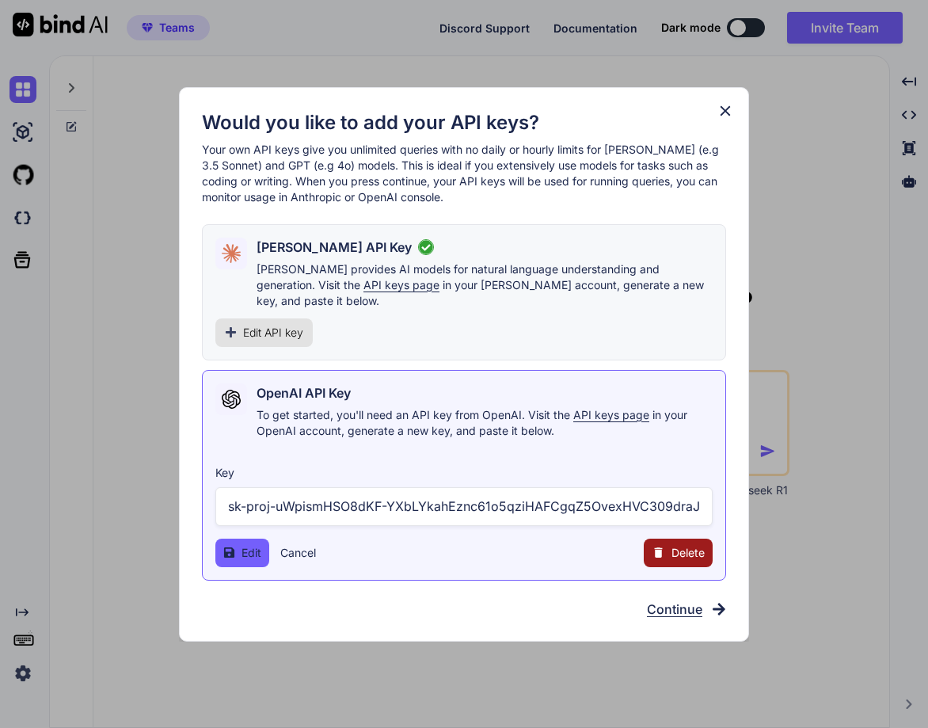
click at [670, 543] on button "Delete" at bounding box center [678, 553] width 69 height 29
click at [636, 545] on button "Delete" at bounding box center [646, 553] width 33 height 16
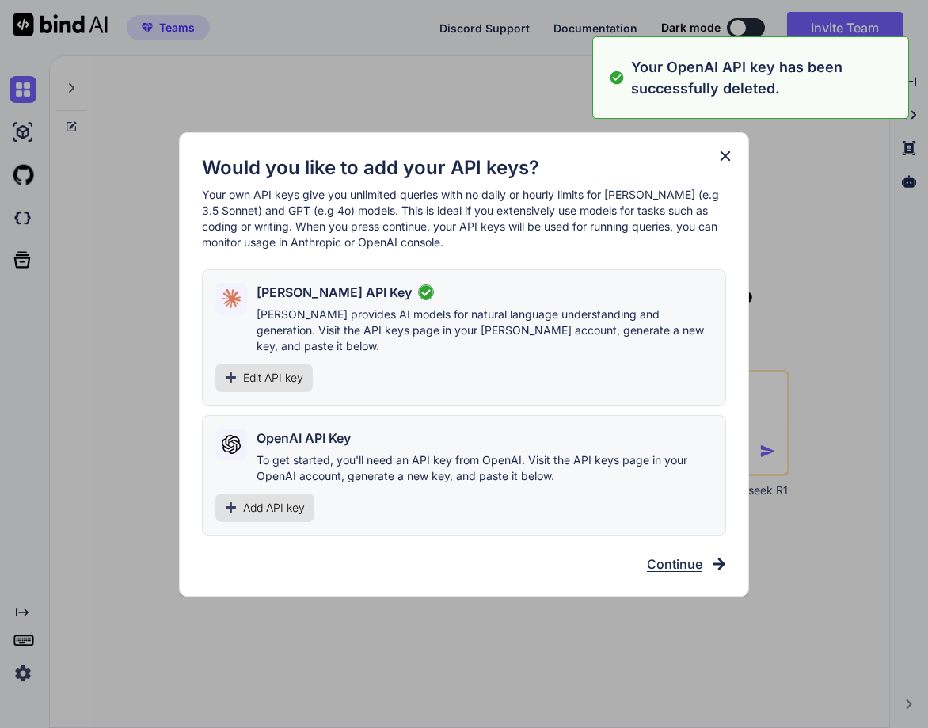
click at [251, 375] on span "Edit API key" at bounding box center [273, 378] width 60 height 16
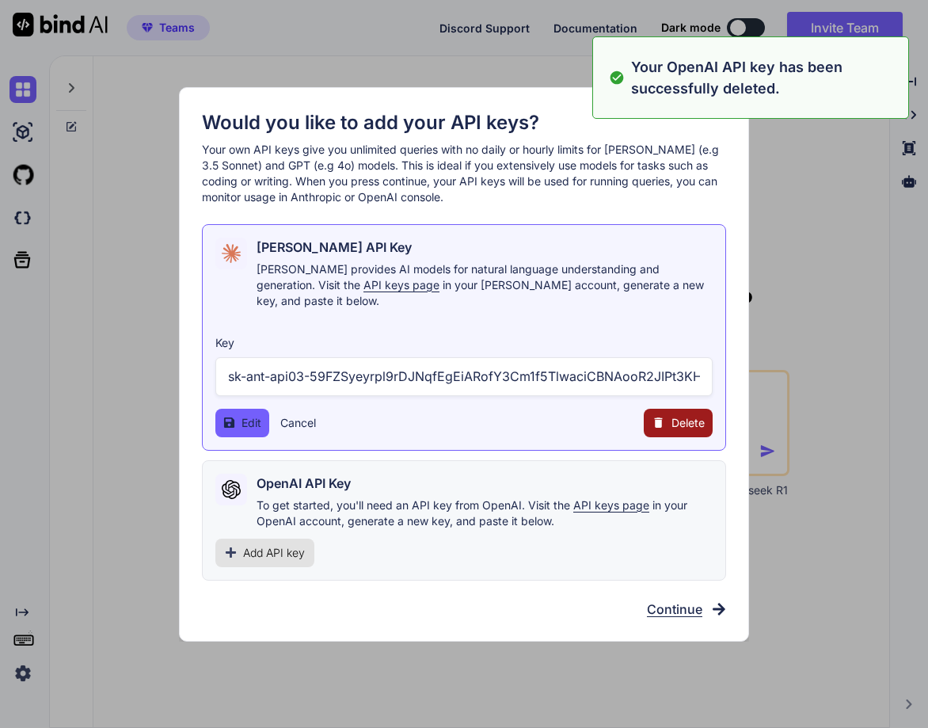
click at [337, 364] on input "sk-ant-api03-59FZSyeyrpl9rDJNqfEgEiARofY3Cm1f5TlwaciCBNAooR2JIPt3KHUM76jF8ppN0k…" at bounding box center [463, 376] width 497 height 39
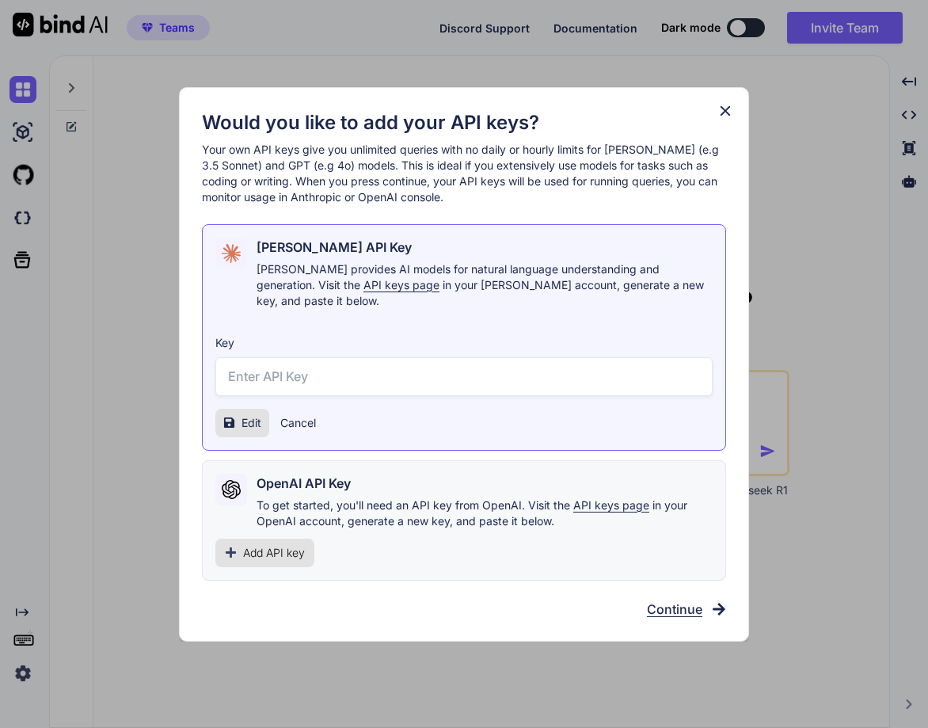
click at [300, 415] on button "Cancel" at bounding box center [298, 423] width 36 height 16
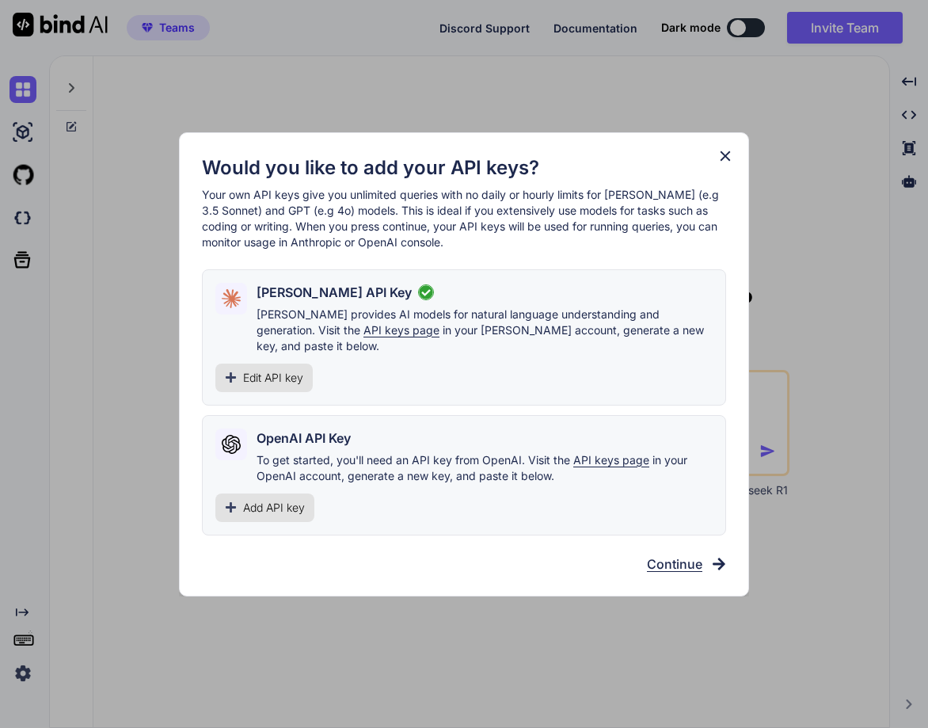
click at [259, 364] on div "Edit API key" at bounding box center [263, 378] width 97 height 29
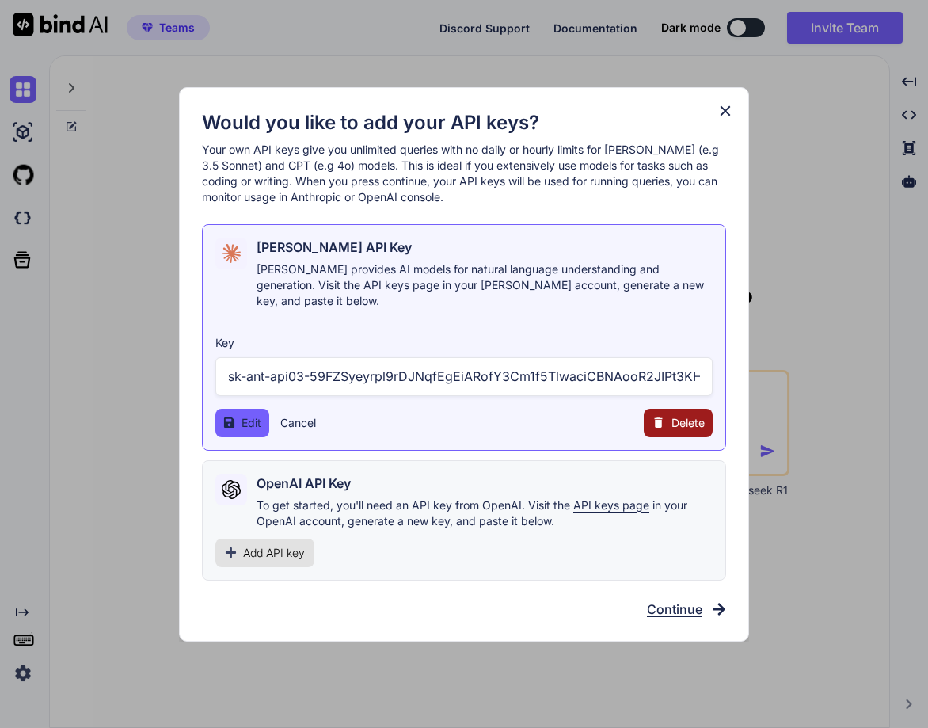
click at [672, 415] on span "Delete" at bounding box center [688, 423] width 33 height 16
click at [641, 419] on button "Delete" at bounding box center [646, 423] width 33 height 16
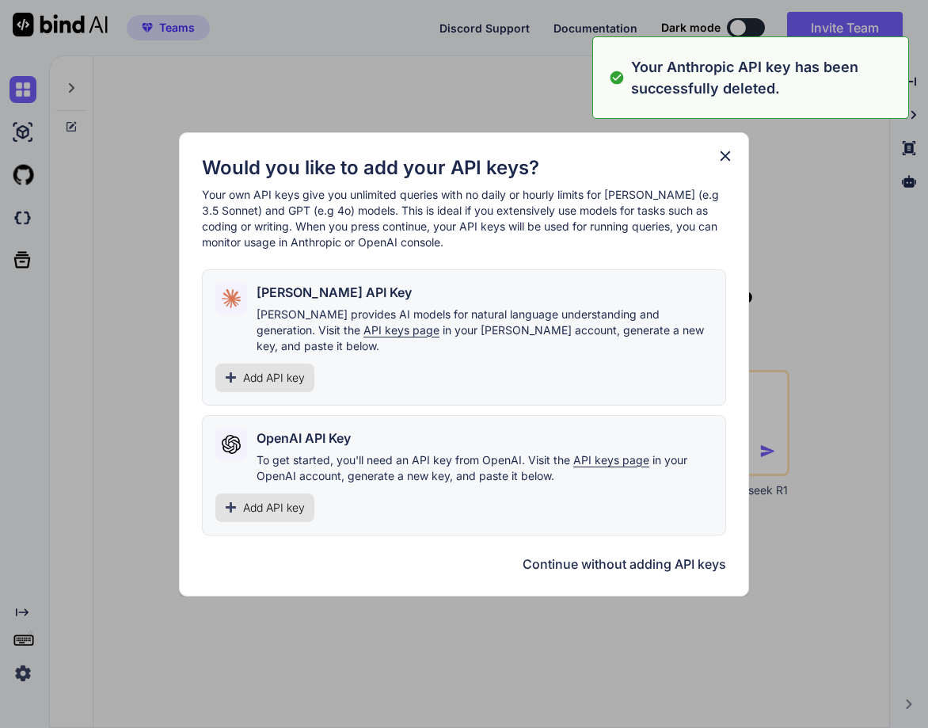
click at [644, 415] on div "OpenAI API Key To get started, you'll need an API key from OpenAI. Visit the AP…" at bounding box center [464, 475] width 524 height 120
click at [723, 161] on icon at bounding box center [726, 156] width 10 height 10
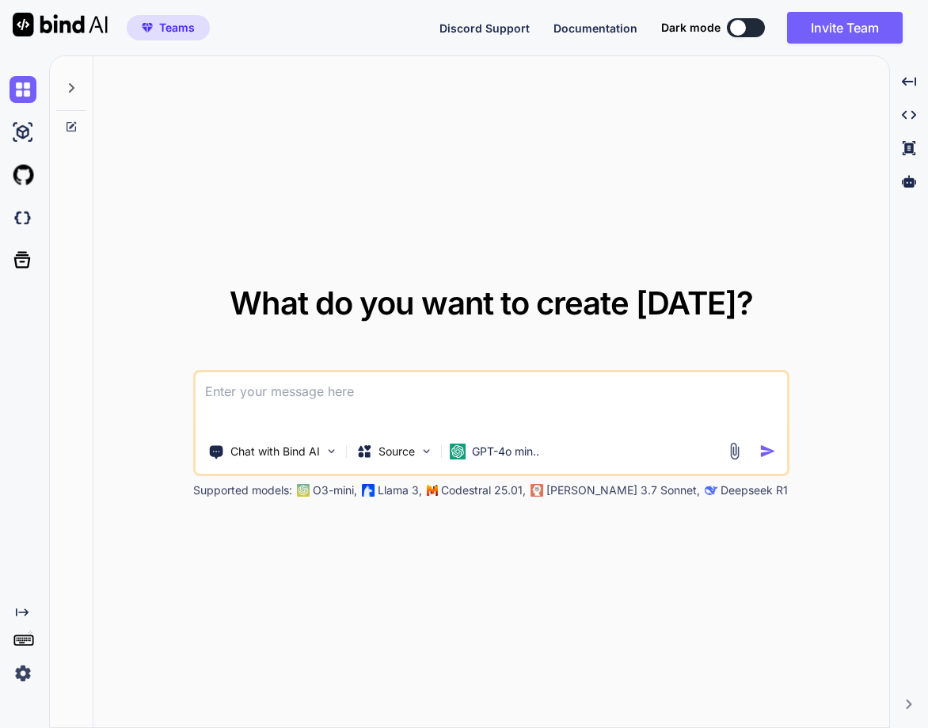
click at [18, 676] on img at bounding box center [23, 673] width 27 height 27
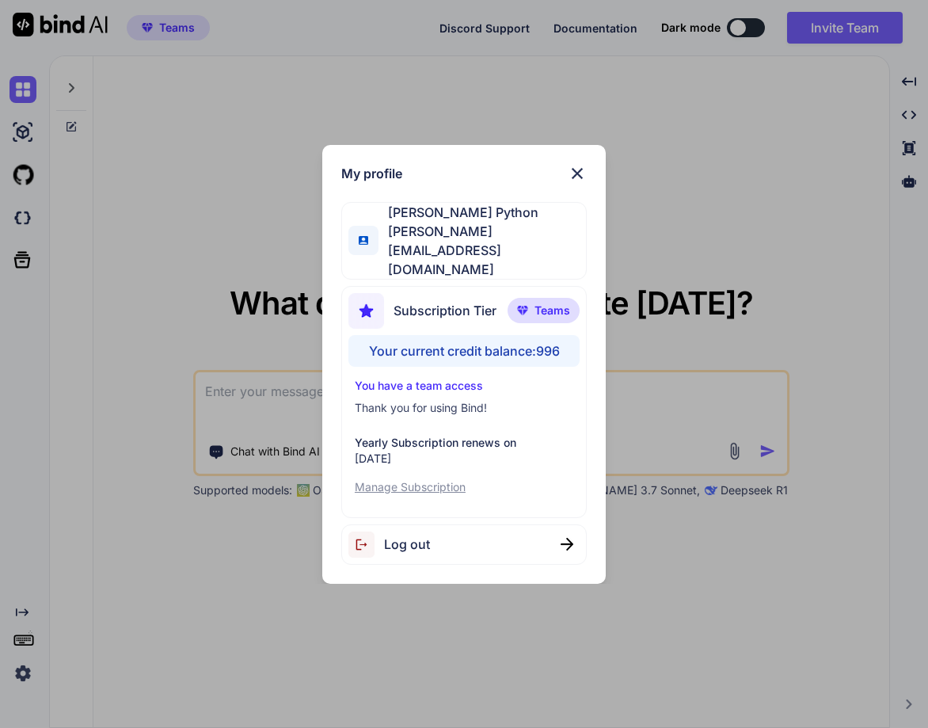
click at [112, 425] on div "My profile Hardik Python hardik@witarist.com Subscription Tier Teams Your curre…" at bounding box center [464, 364] width 928 height 728
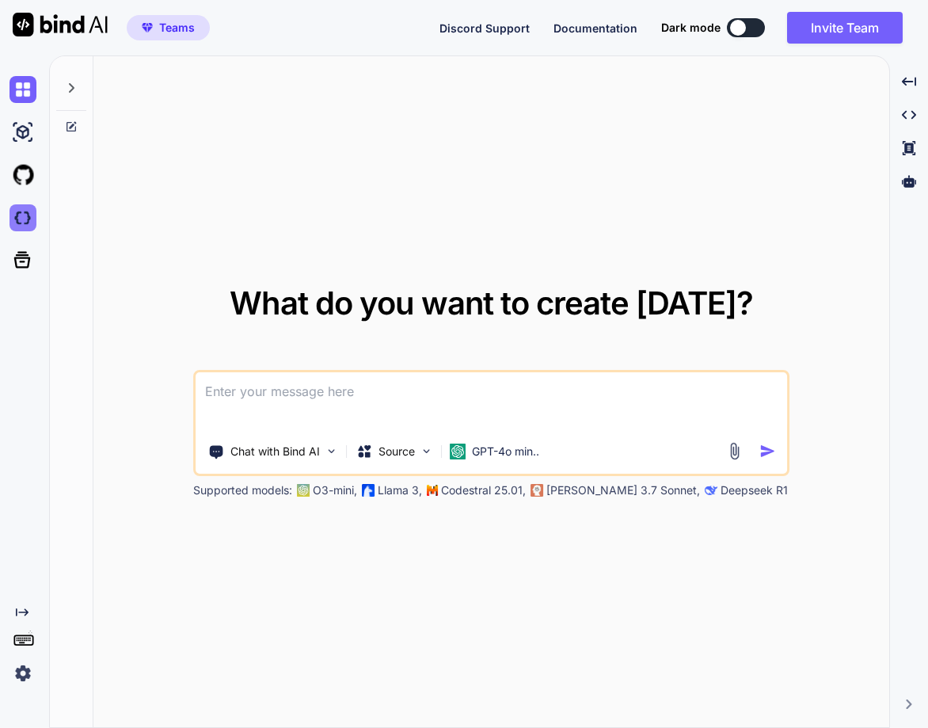
click at [33, 223] on img at bounding box center [23, 217] width 27 height 27
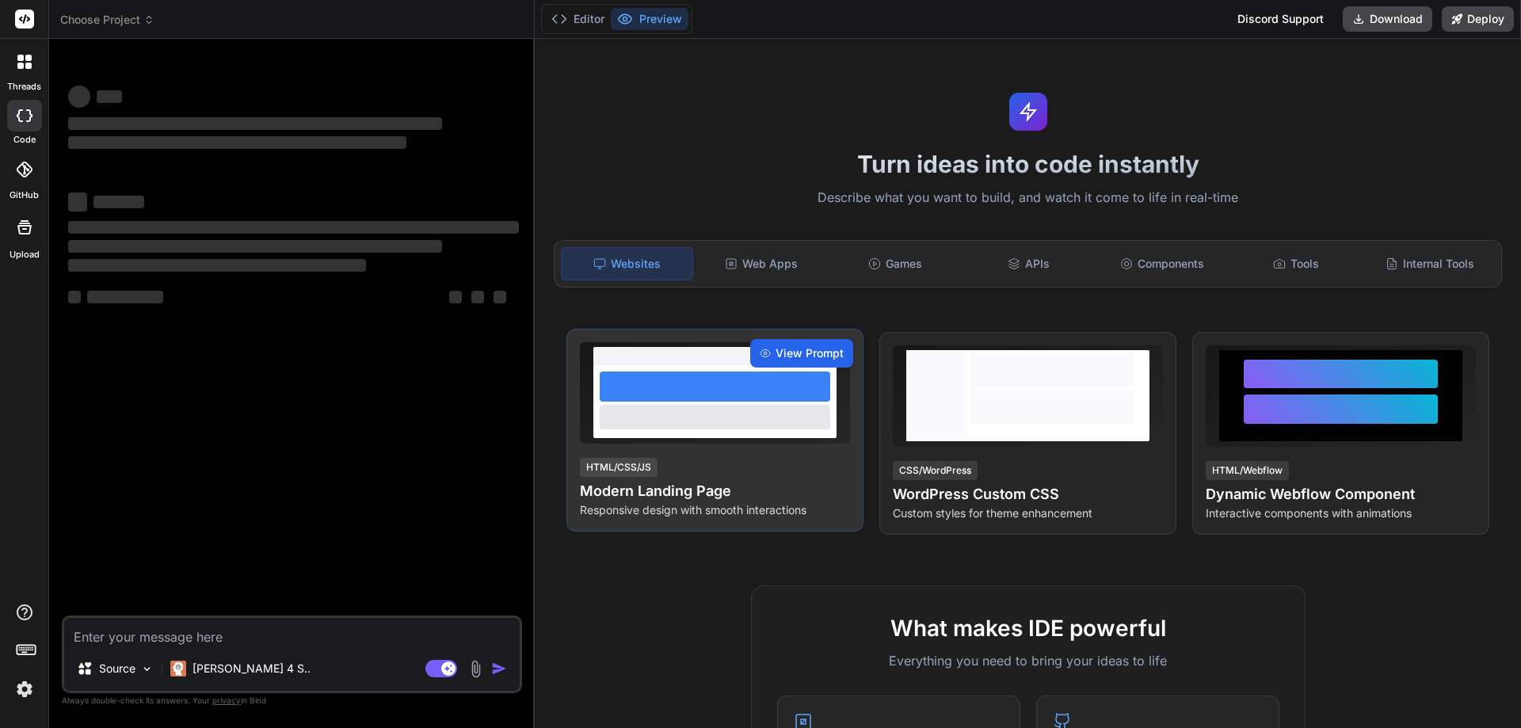
click at [786, 354] on span "View Prompt" at bounding box center [809, 353] width 68 height 16
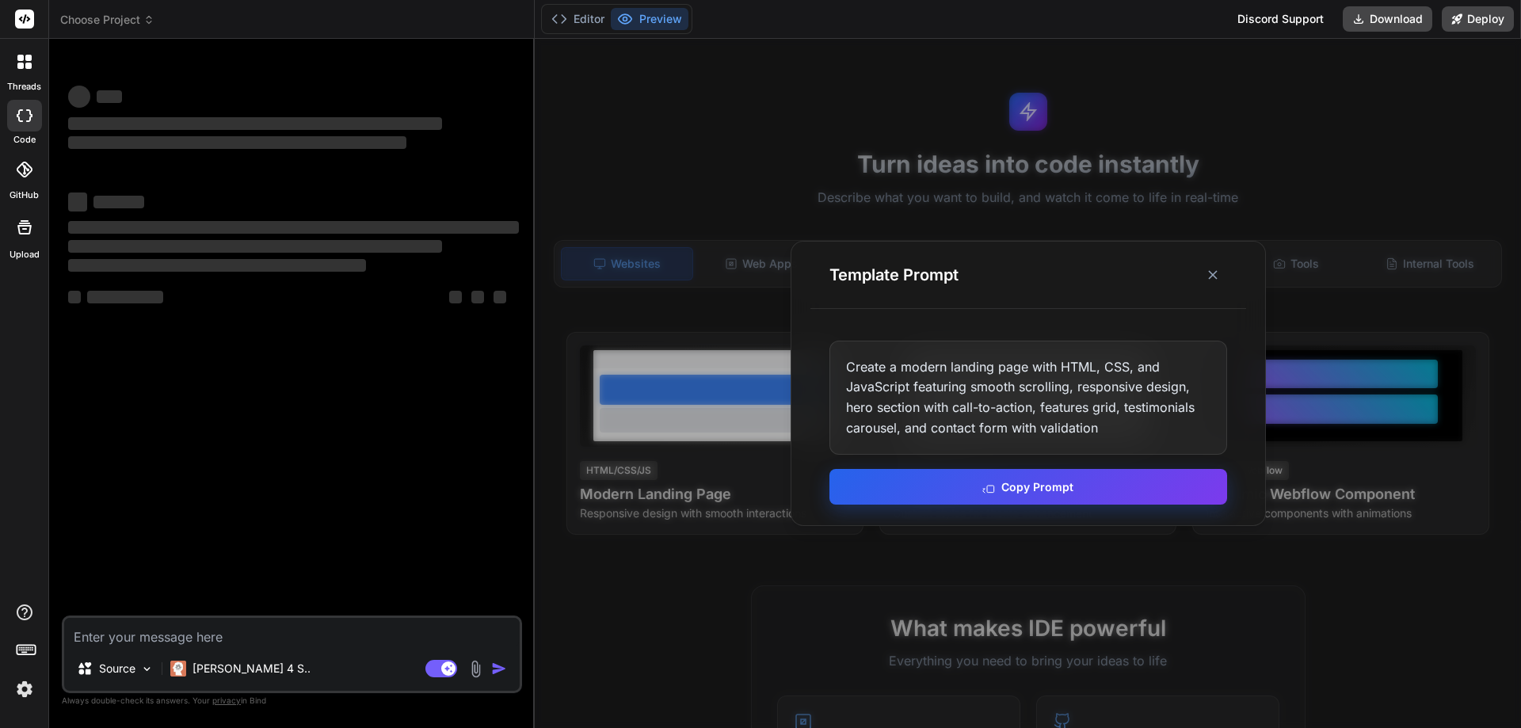
click at [970, 486] on button "Copy Prompt" at bounding box center [1028, 487] width 398 height 36
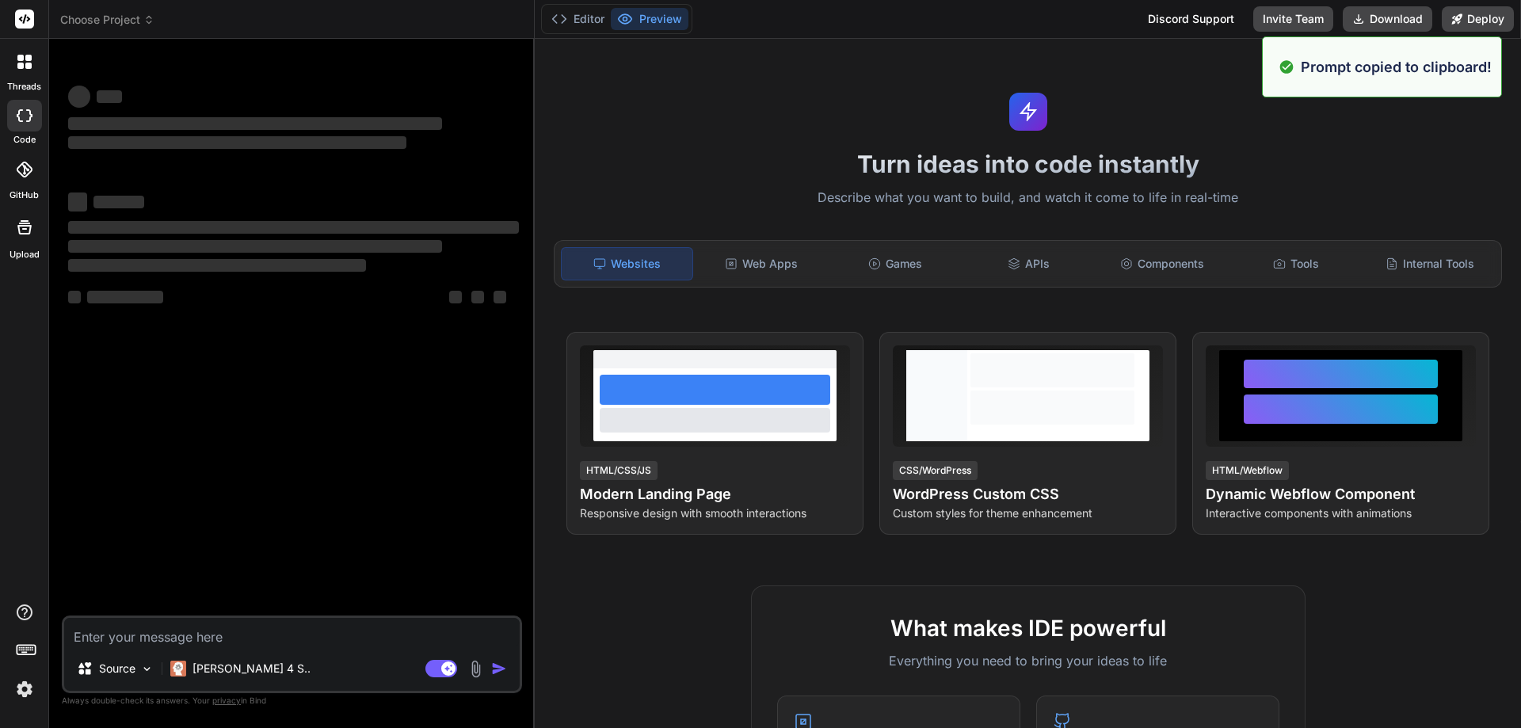
type textarea "x"
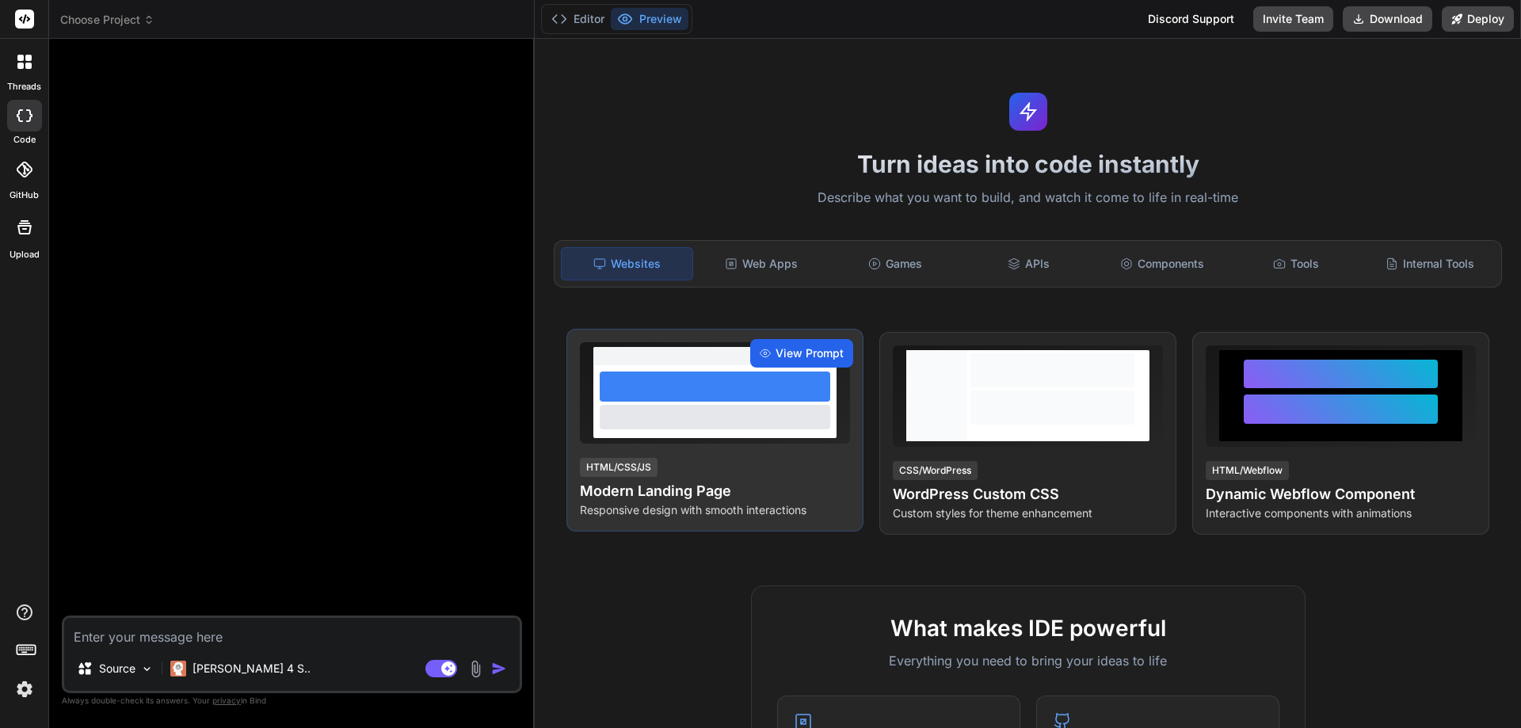
click at [805, 345] on span "View Prompt" at bounding box center [809, 353] width 68 height 16
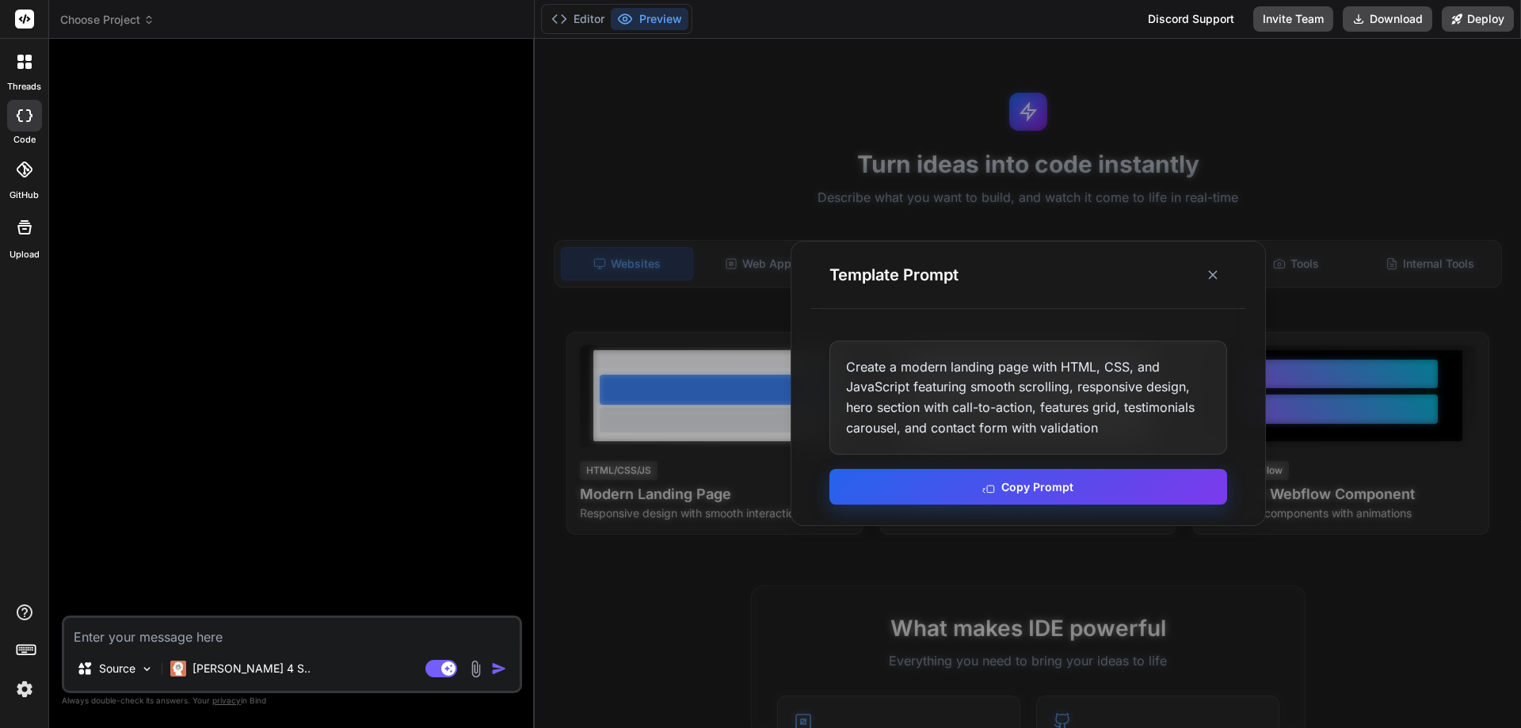
click at [903, 489] on button "Copy Prompt" at bounding box center [1028, 487] width 398 height 36
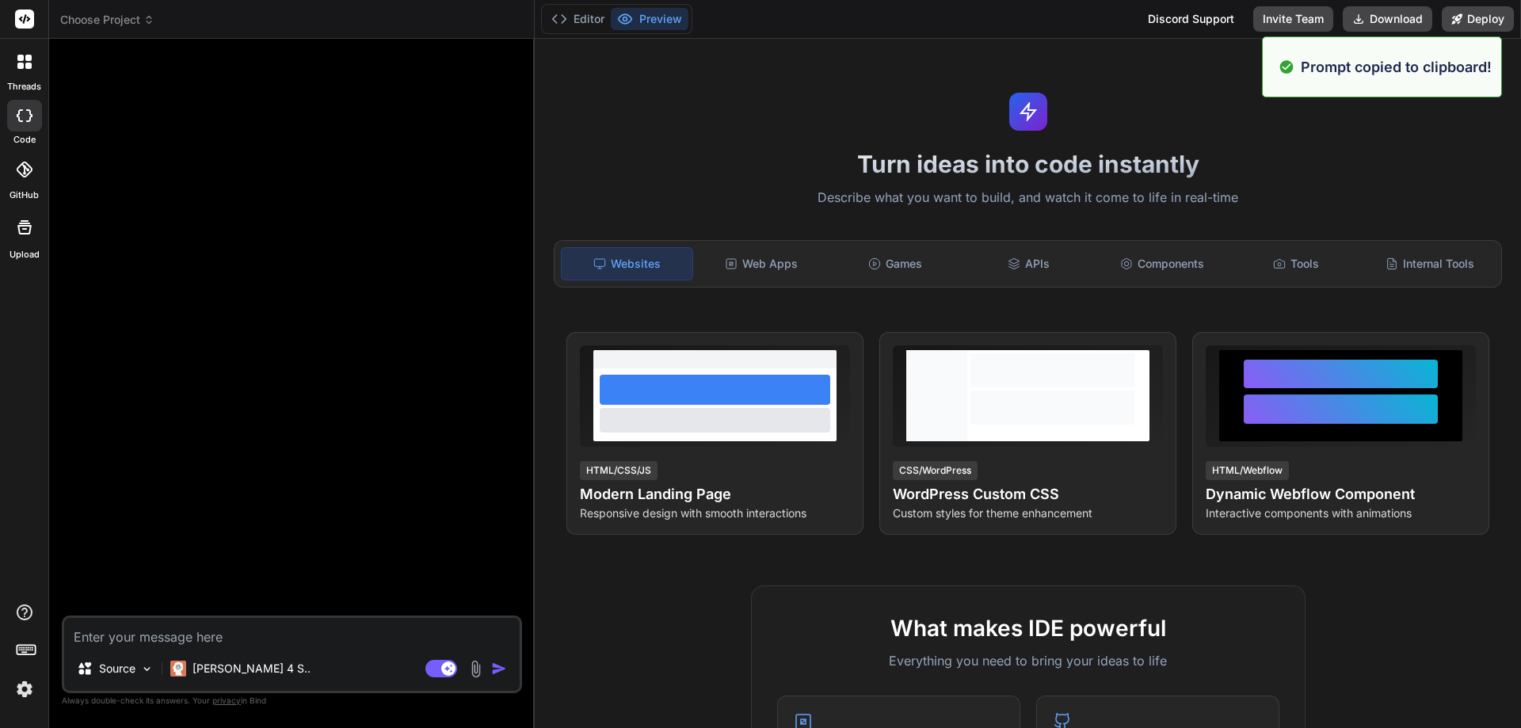
click at [101, 647] on div "Source Claude 4 S.. Agent Mode. When this toggle is activated, AI automatically…" at bounding box center [292, 654] width 460 height 78
click at [137, 632] on textarea at bounding box center [291, 632] width 455 height 29
paste textarea "Create a modern landing page with HTML, CSS, and JavaScript featuring smooth sc…"
type textarea "Create a modern landing page with HTML, CSS, and JavaScript featuring smooth sc…"
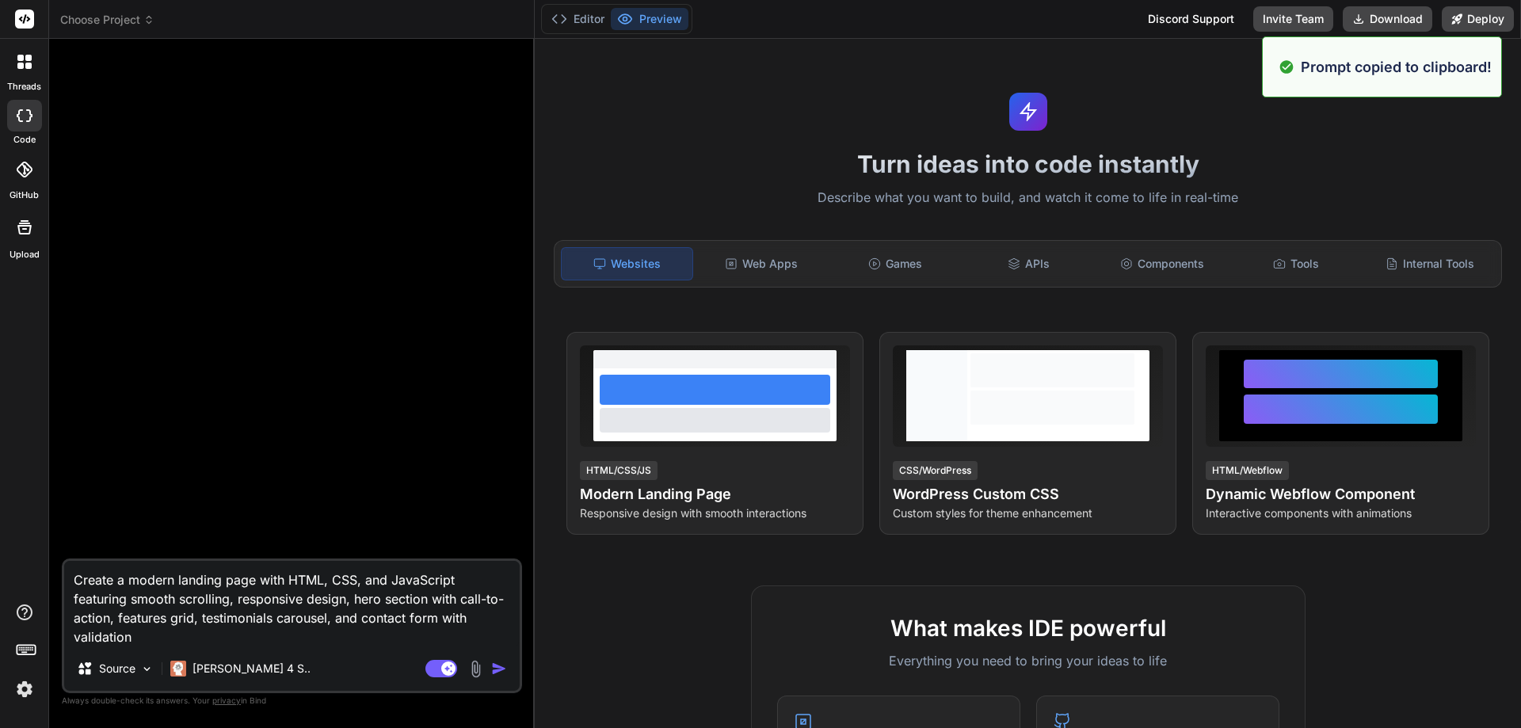
type textarea "x"
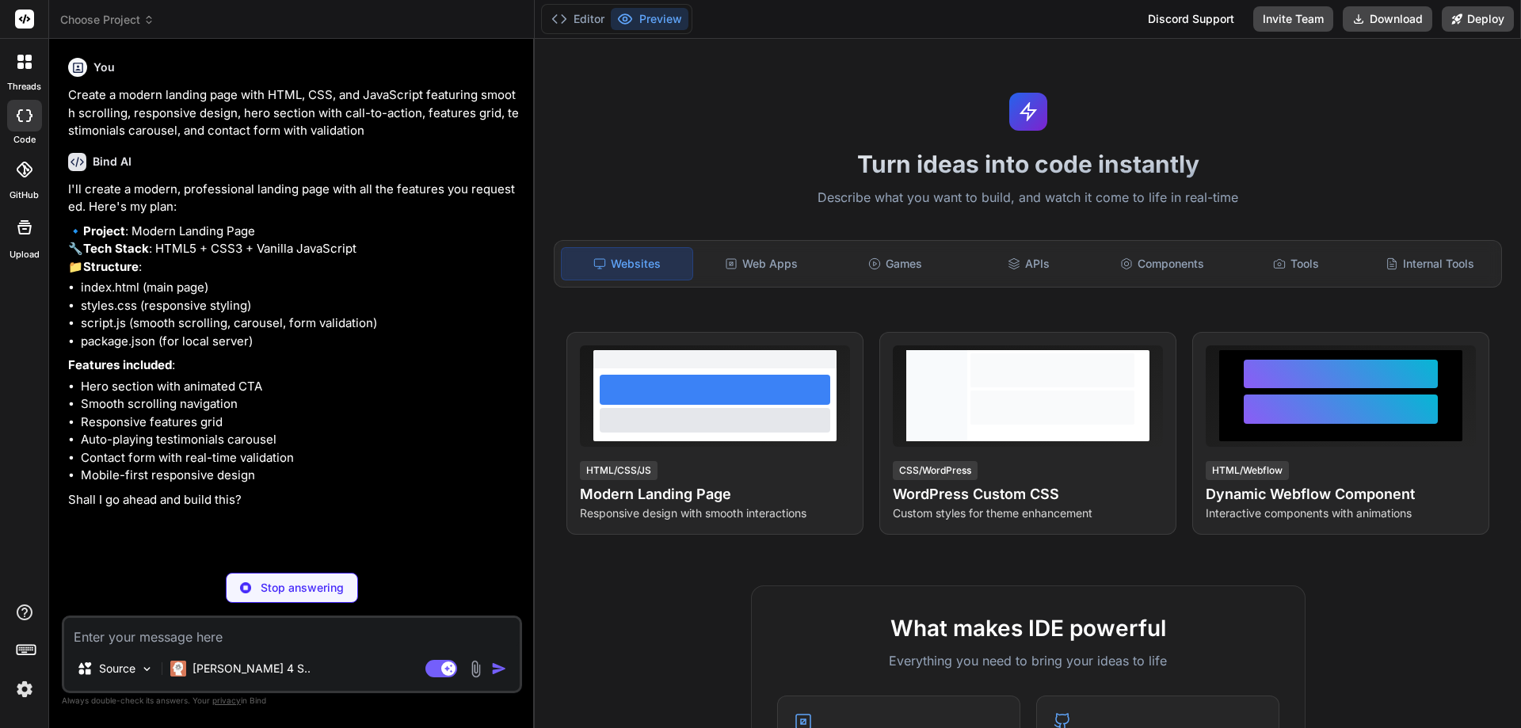
type textarea "x"
type textarea "g"
type textarea "x"
type textarea "go"
type textarea "x"
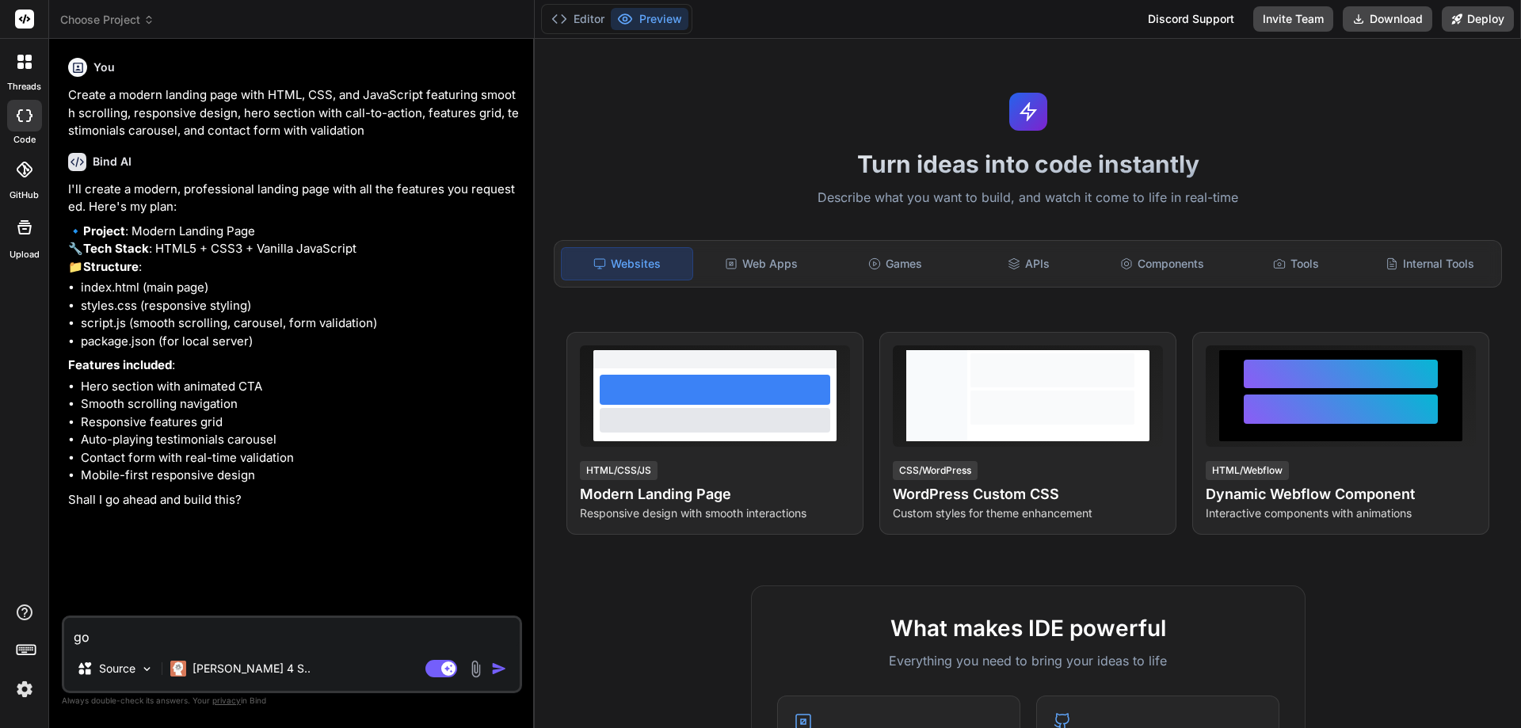
type textarea "go"
type textarea "x"
type textarea "go a"
type textarea "x"
type textarea "go ah"
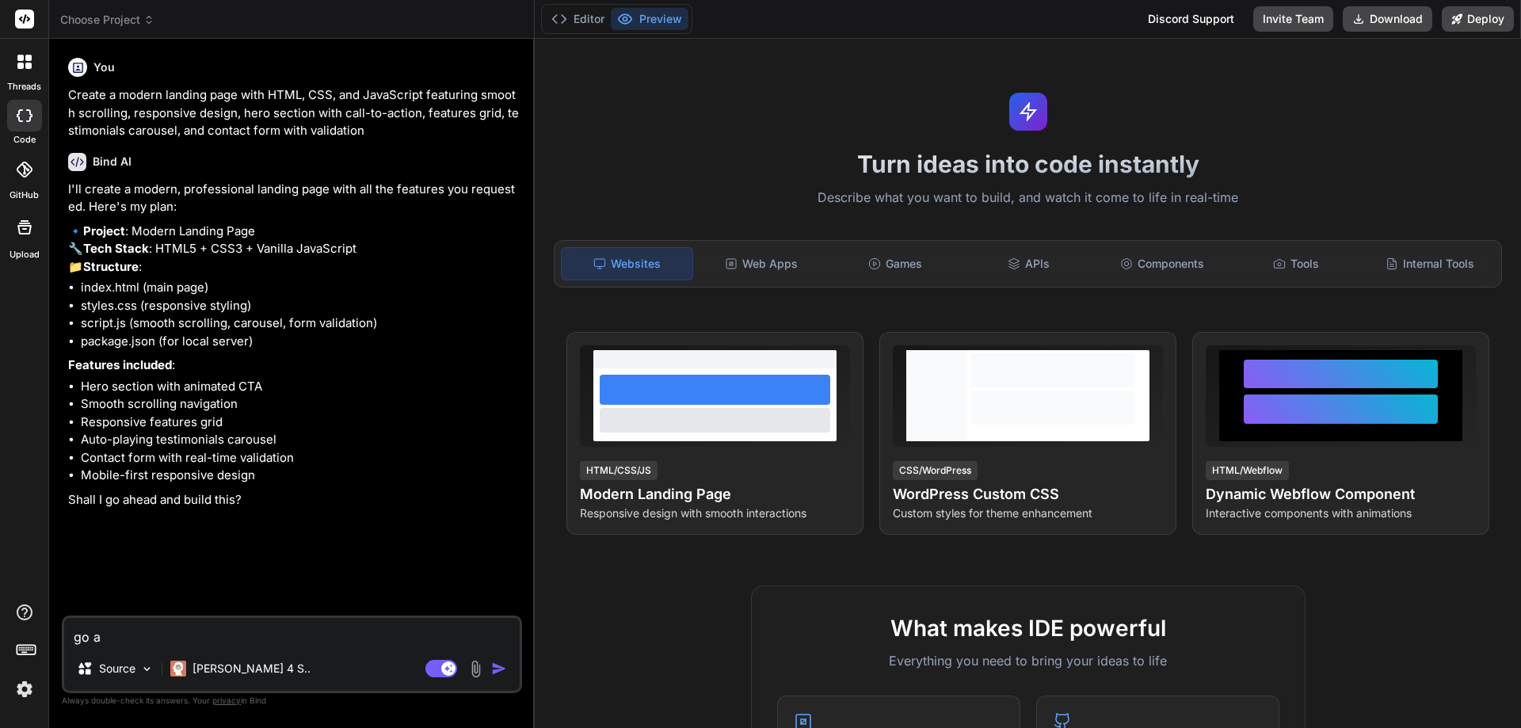
type textarea "x"
type textarea "go ahe"
type textarea "x"
type textarea "go ahea"
type textarea "x"
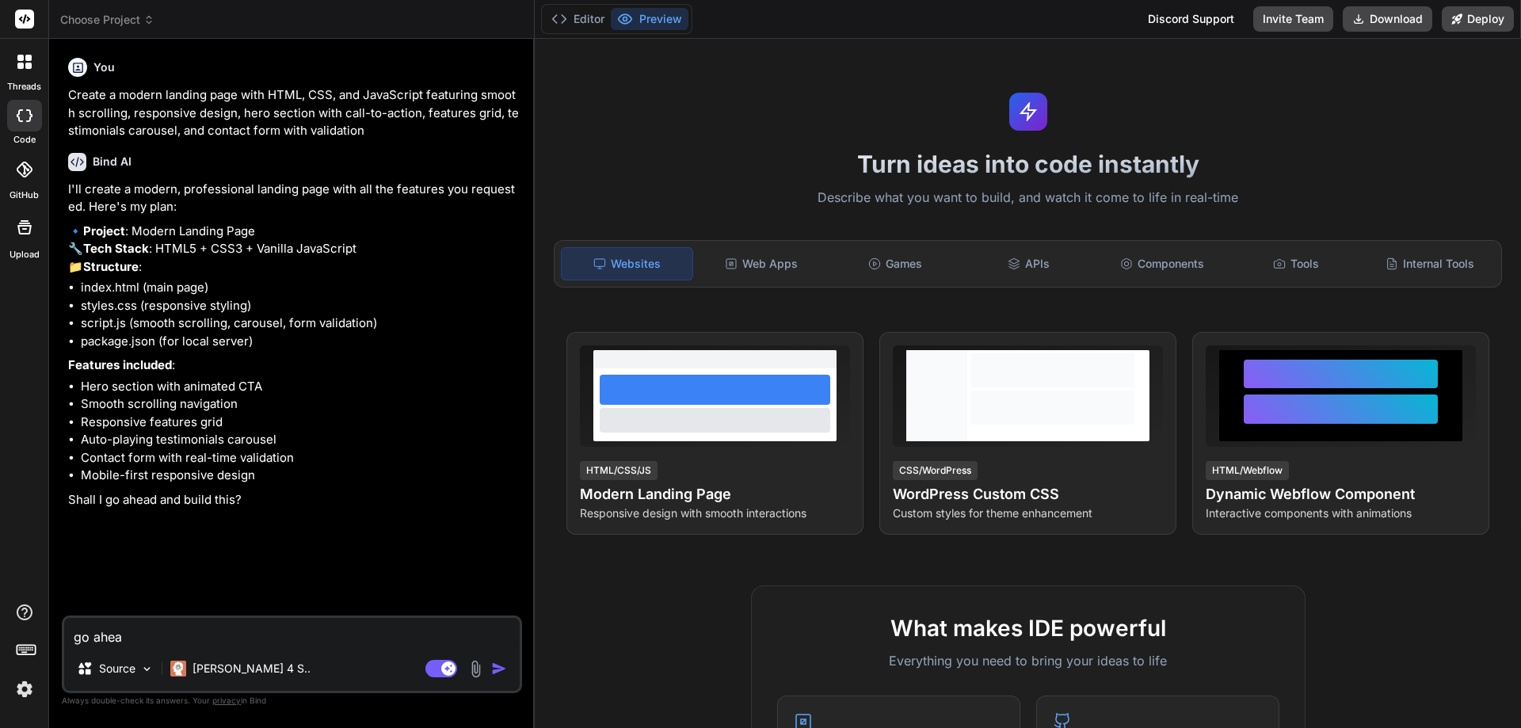
type textarea "go ahead"
type textarea "x"
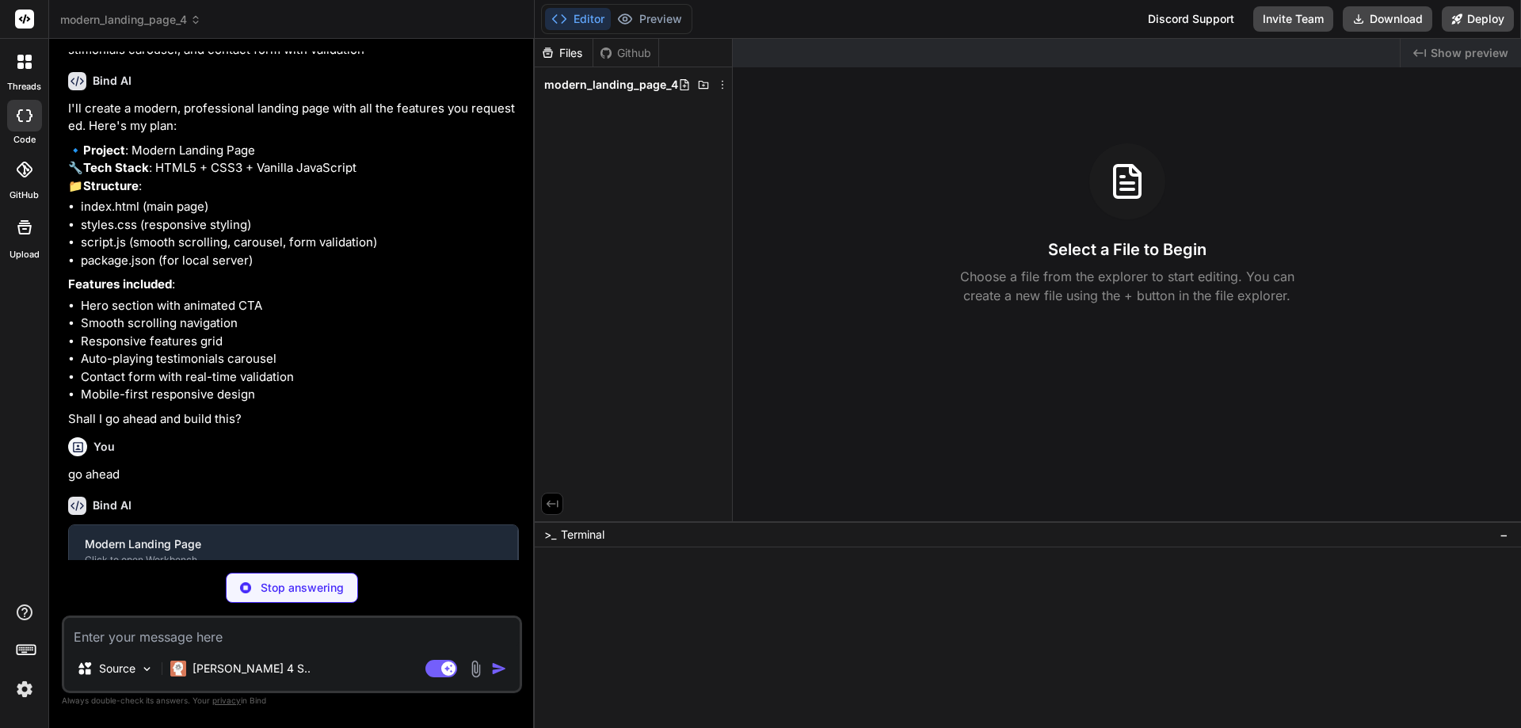
scroll to position [97, 0]
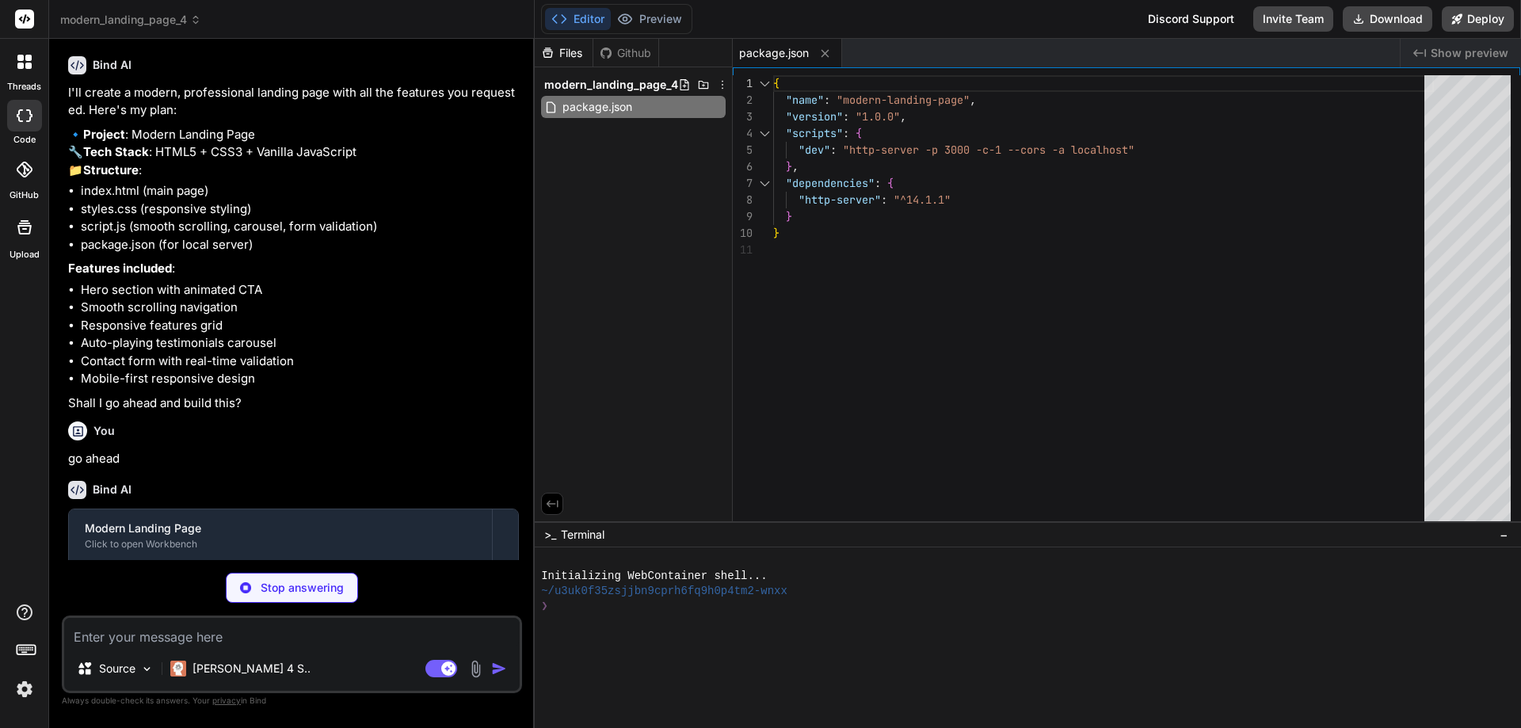
type textarea "x"
type textarea "</div> </footer> <script src="script.js"></script> </body> </html>"
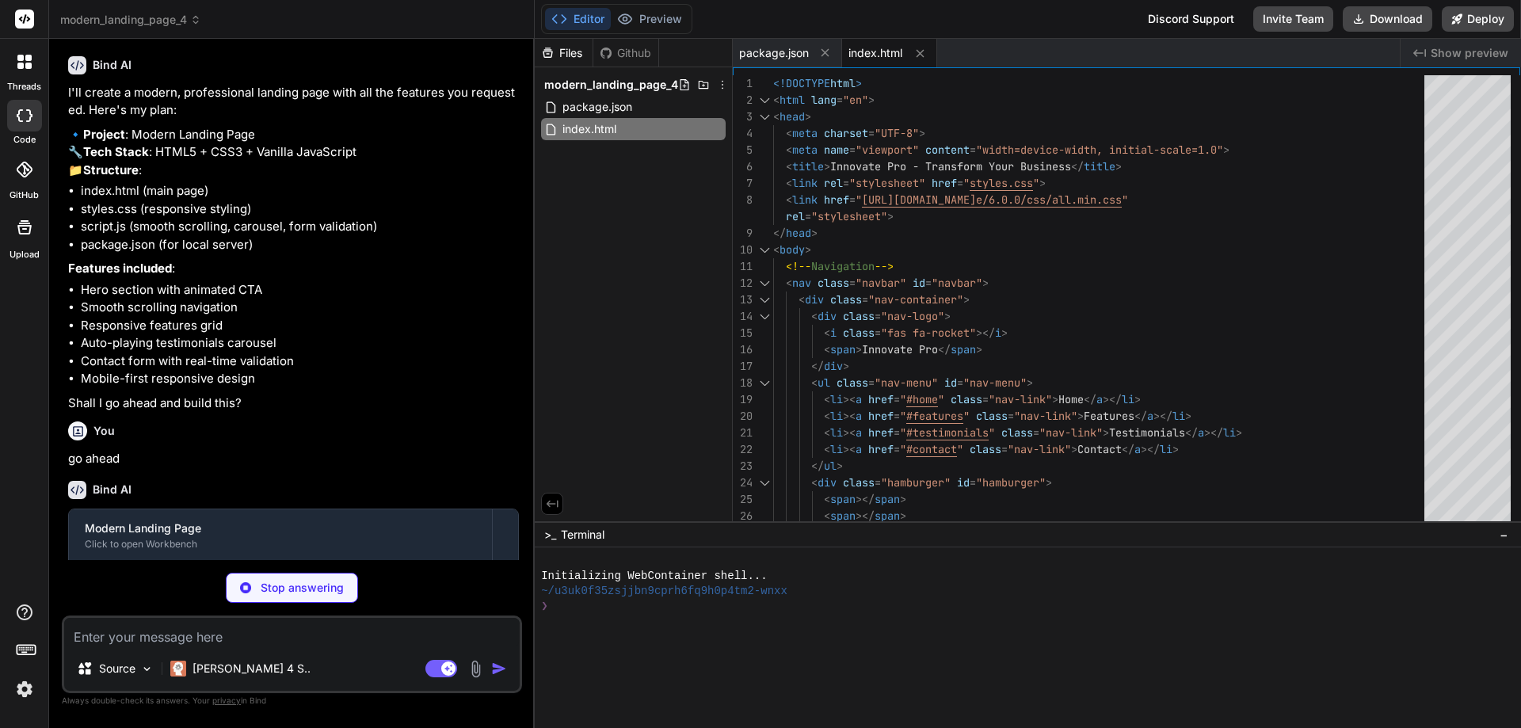
type textarea "x"
type textarea ".contact-form { padding: 2rem; } .feature-card { padding: 2rem; } }"
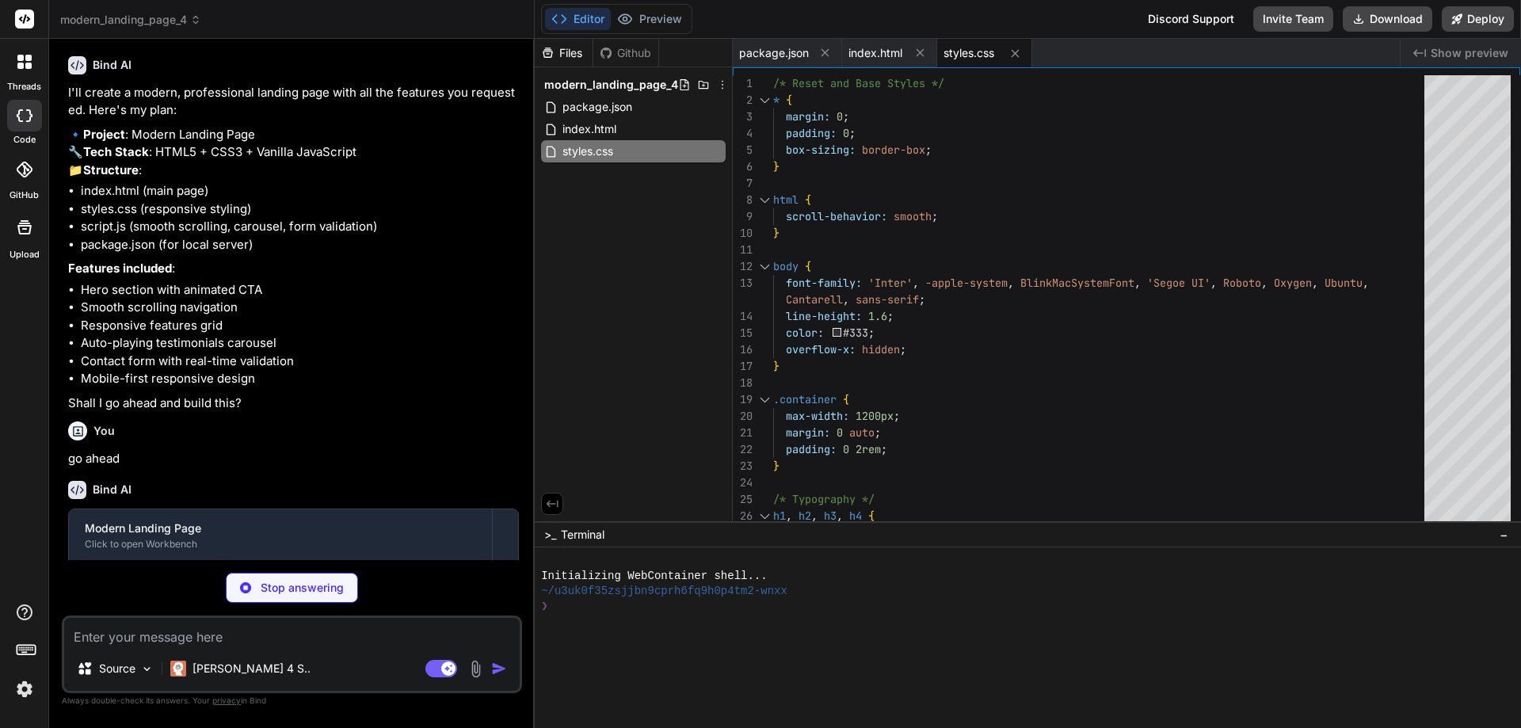
type textarea "x"
type textarea "`; document.head.appendChild(style);"
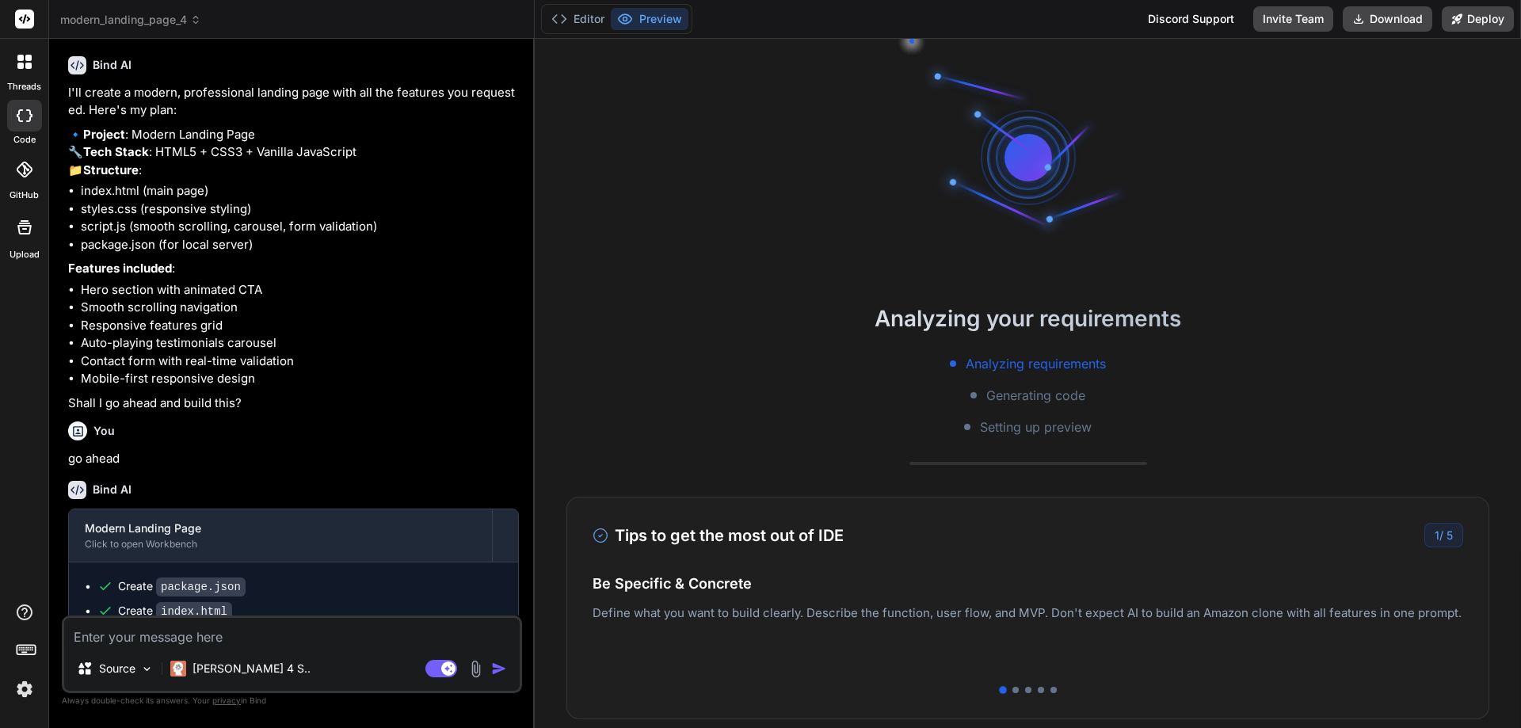
scroll to position [75, 0]
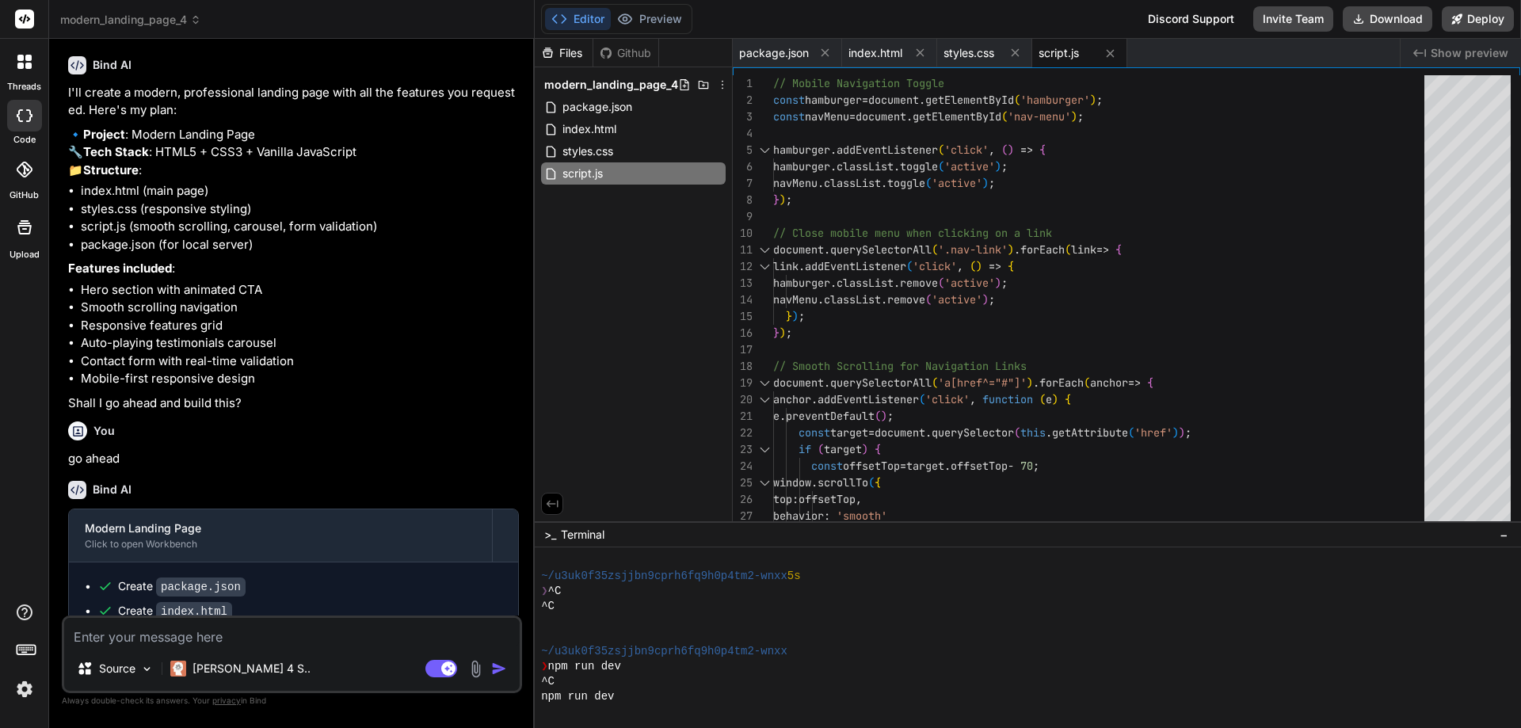
type textarea "x"
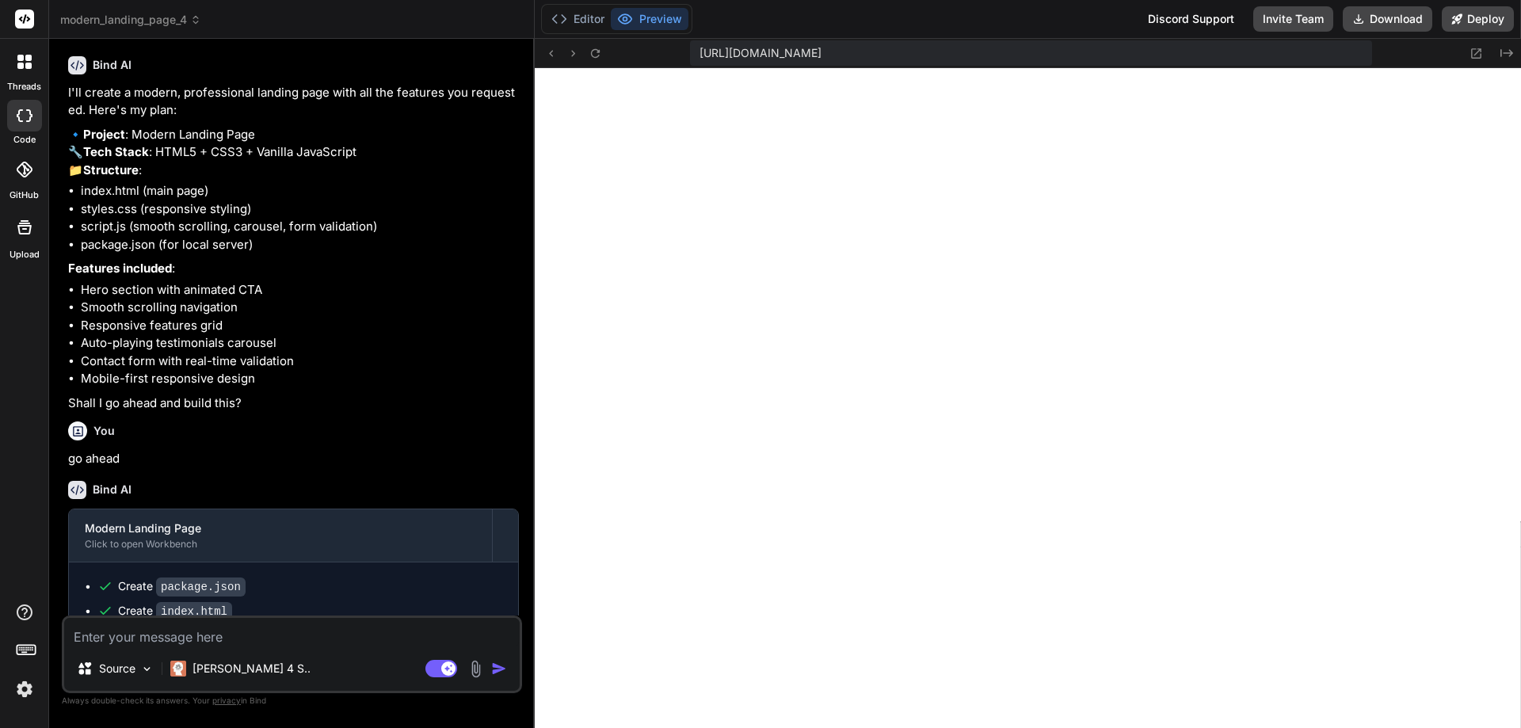
scroll to position [692, 0]
click at [571, 18] on button "Editor" at bounding box center [578, 19] width 66 height 22
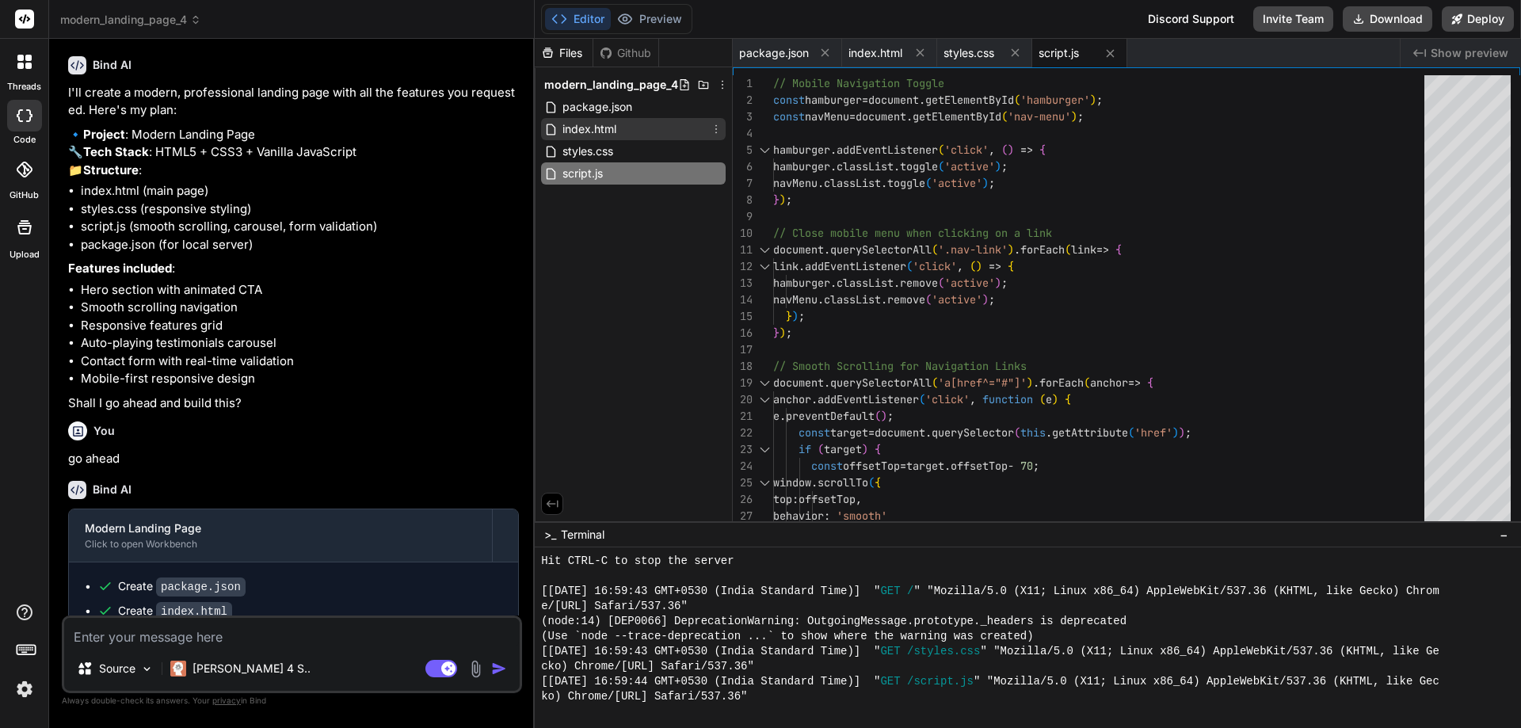
click at [618, 125] on span "index.html" at bounding box center [589, 129] width 57 height 19
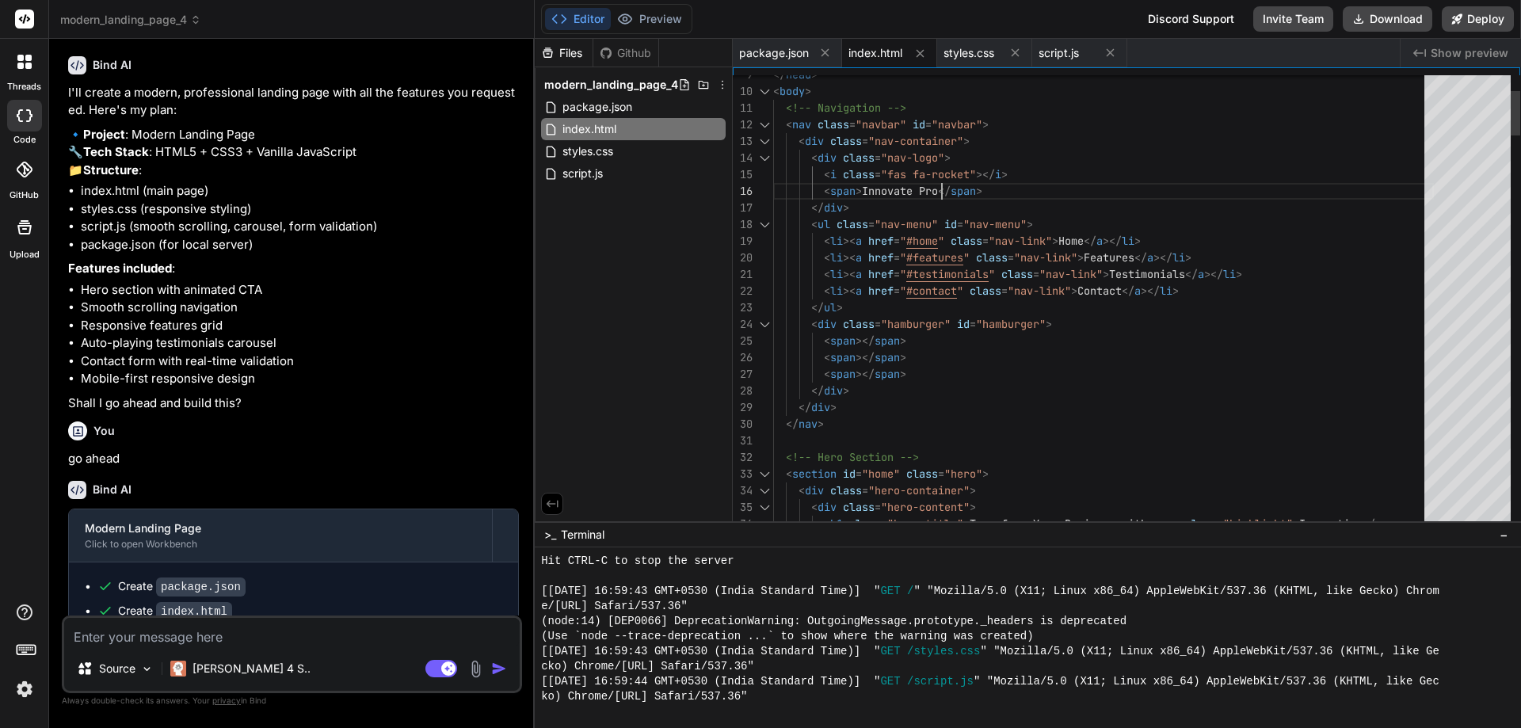
scroll to position [0, 0]
drag, startPoint x: 943, startPoint y: 187, endPoint x: 977, endPoint y: 257, distance: 78.6
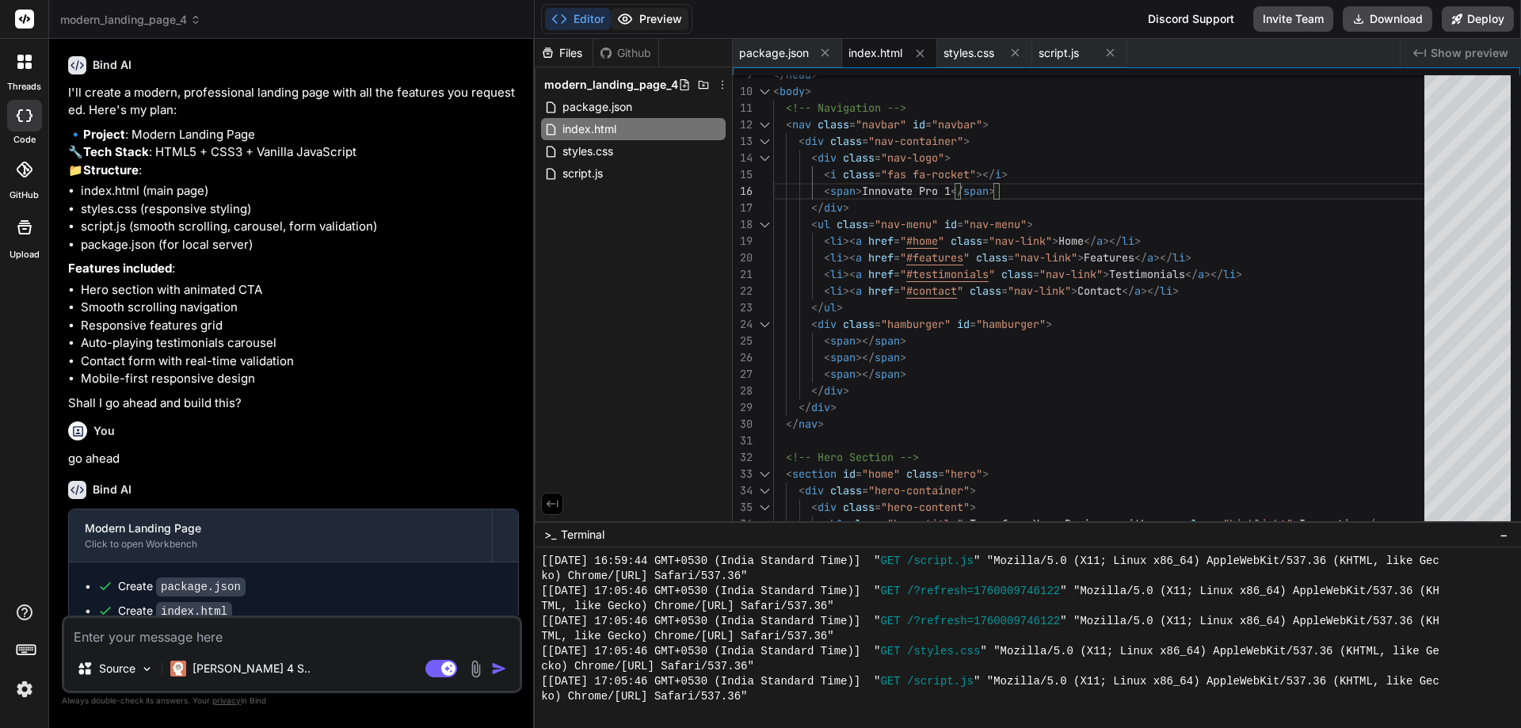
type textarea "<body> <!-- Navigation --> <nav class="navbar" id="navbar"> <div class="nav-con…"
click at [626, 16] on icon at bounding box center [625, 19] width 16 height 16
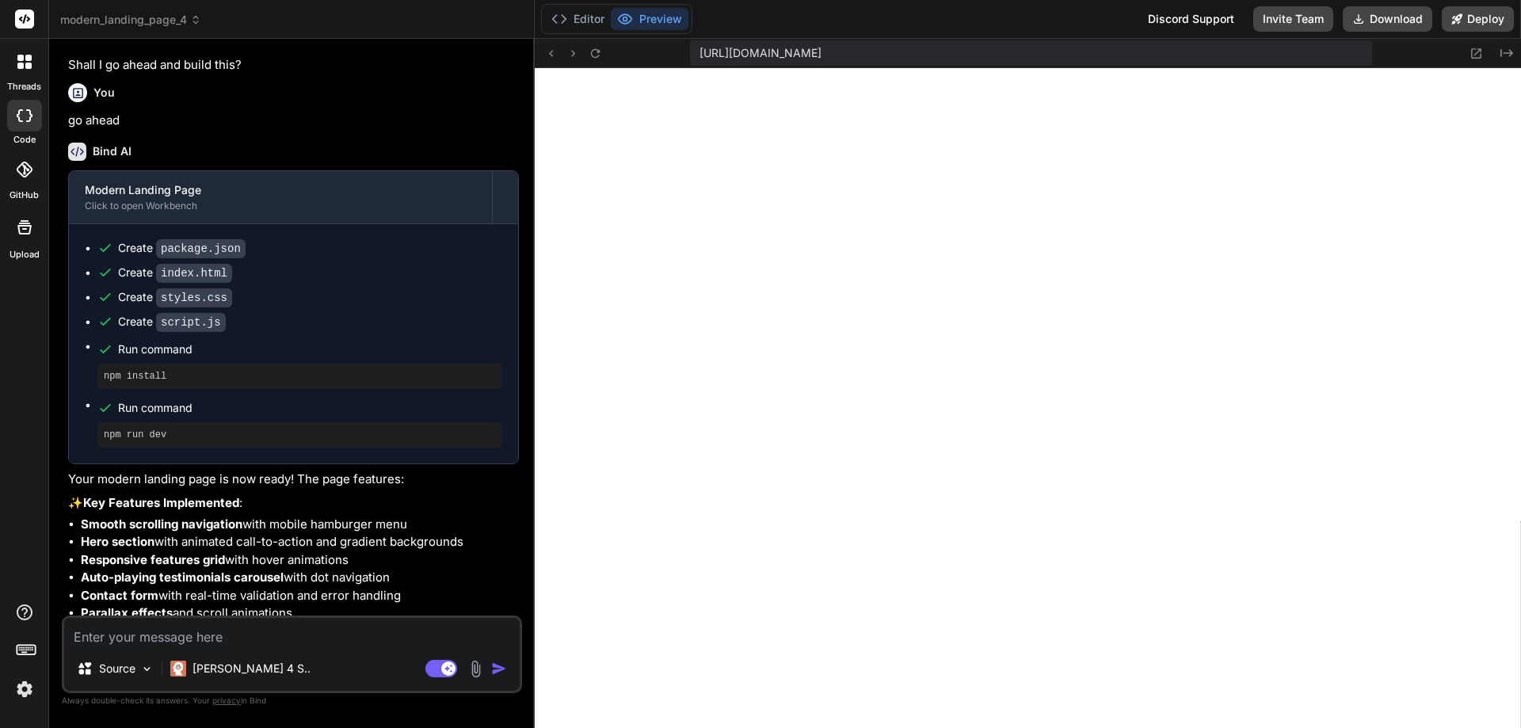
scroll to position [542, 0]
type textarea "x"
